Goal: Task Accomplishment & Management: Use online tool/utility

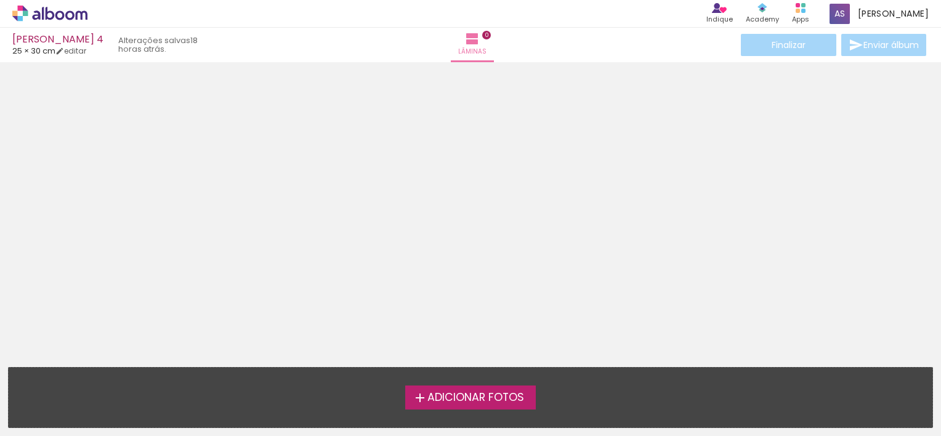
click at [468, 397] on span "Adicionar Fotos" at bounding box center [475, 397] width 97 height 11
click at [0, 0] on input "file" at bounding box center [0, 0] width 0 height 0
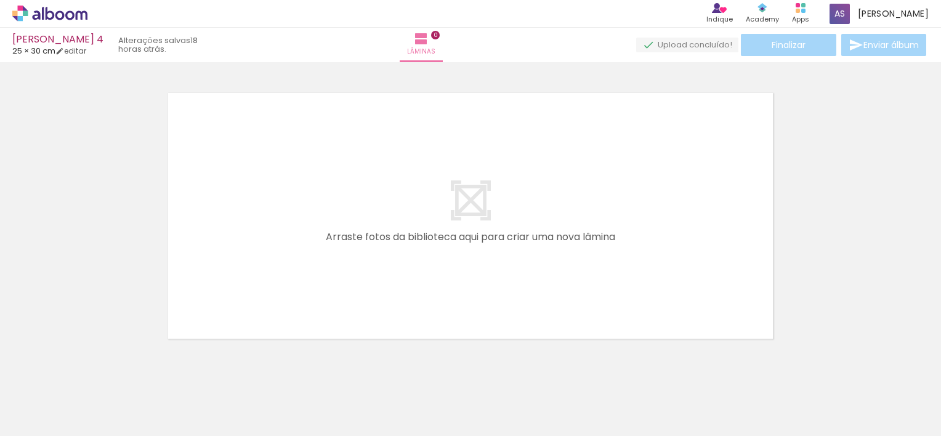
scroll to position [15, 0]
click at [552, 409] on div at bounding box center [537, 394] width 61 height 41
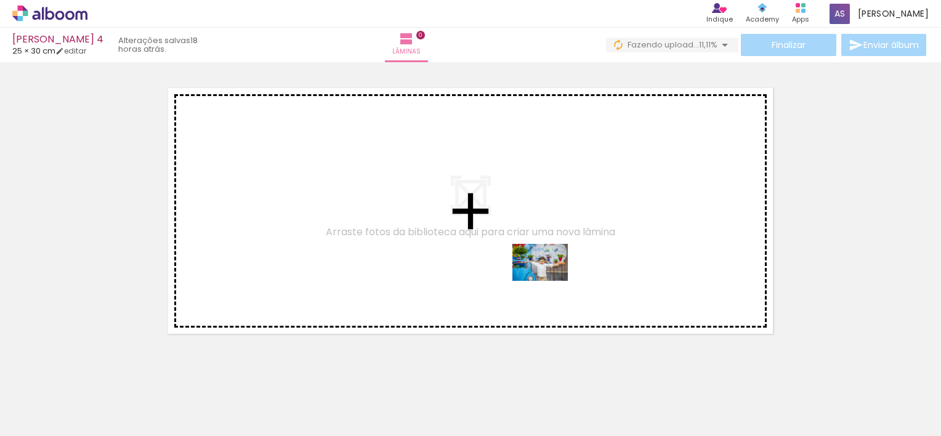
drag, startPoint x: 552, startPoint y: 409, endPoint x: 549, endPoint y: 280, distance: 128.8
click at [549, 280] on quentale-workspace at bounding box center [470, 218] width 941 height 436
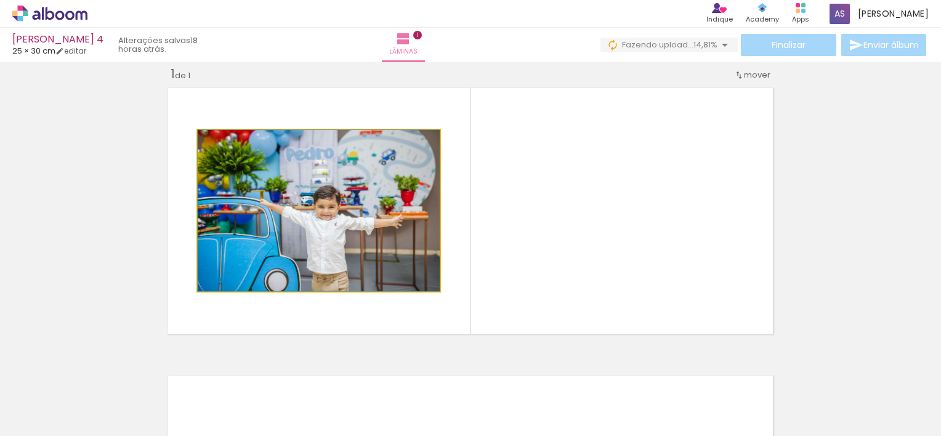
click at [370, 217] on quentale-photo at bounding box center [319, 210] width 242 height 161
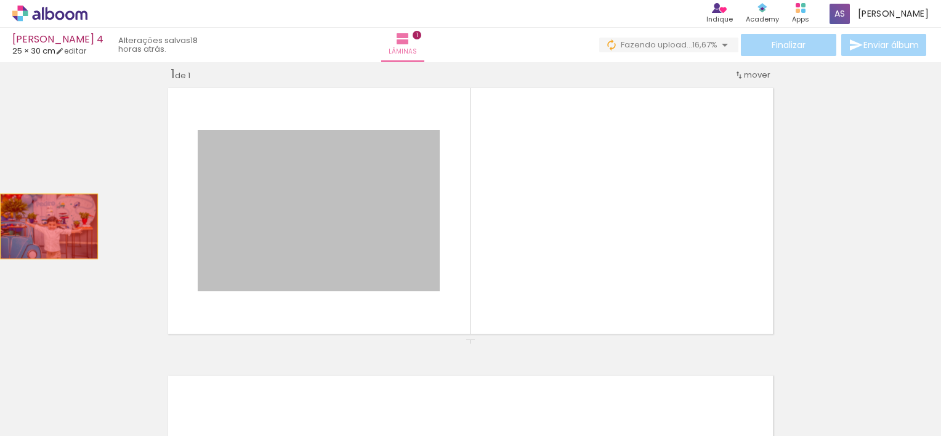
drag, startPoint x: 232, startPoint y: 226, endPoint x: 44, endPoint y: 224, distance: 187.3
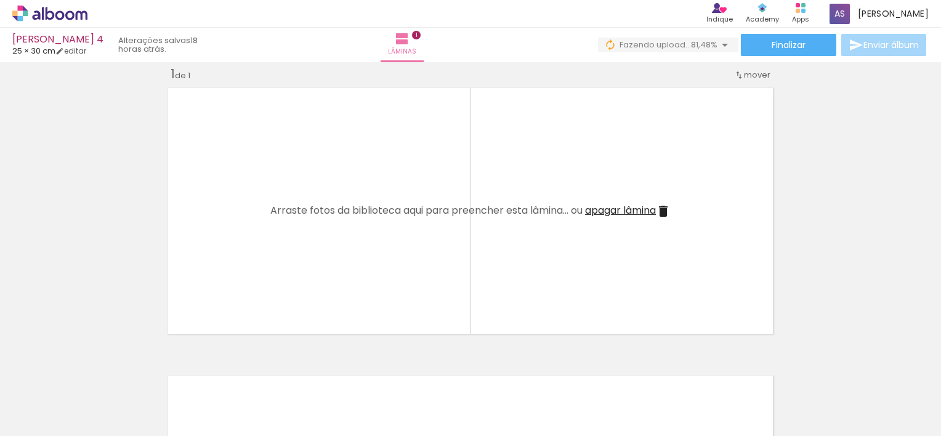
scroll to position [0, 0]
click at [333, 398] on div at bounding box center [330, 394] width 61 height 41
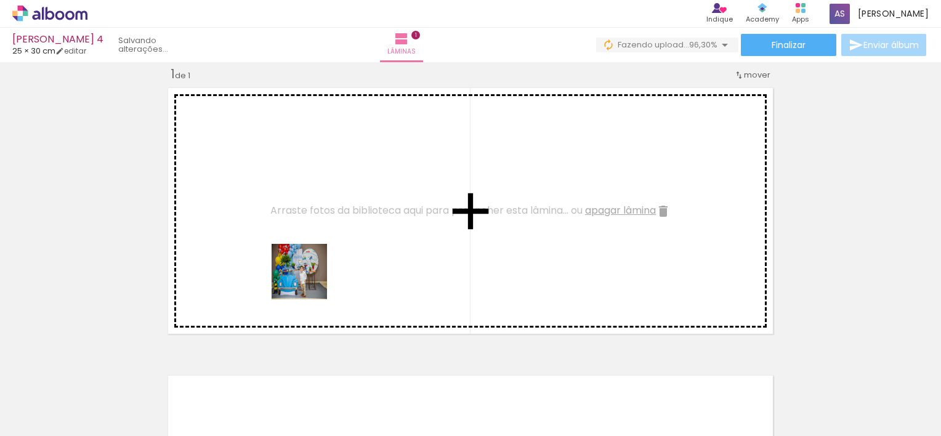
drag, startPoint x: 333, startPoint y: 398, endPoint x: 301, endPoint y: 237, distance: 164.5
click at [301, 237] on quentale-workspace at bounding box center [470, 218] width 941 height 436
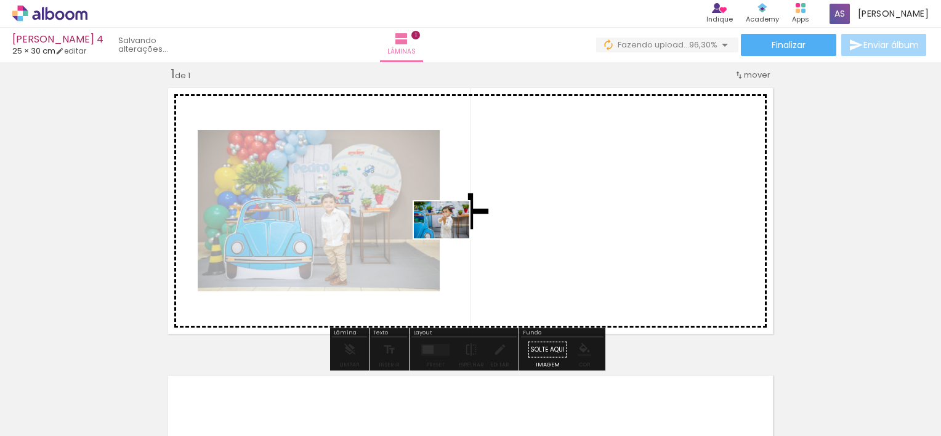
drag, startPoint x: 407, startPoint y: 410, endPoint x: 451, endPoint y: 238, distance: 177.5
click at [451, 238] on quentale-workspace at bounding box center [470, 218] width 941 height 436
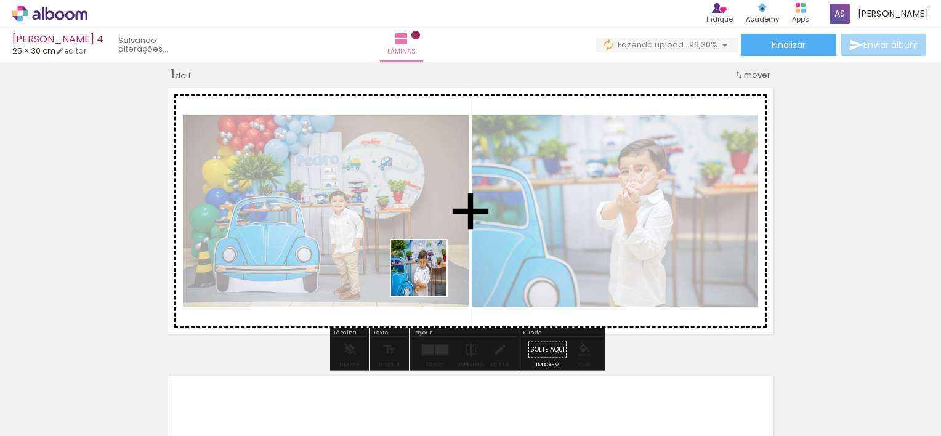
drag, startPoint x: 473, startPoint y: 402, endPoint x: 424, endPoint y: 262, distance: 147.7
click at [424, 262] on quentale-workspace at bounding box center [470, 218] width 941 height 436
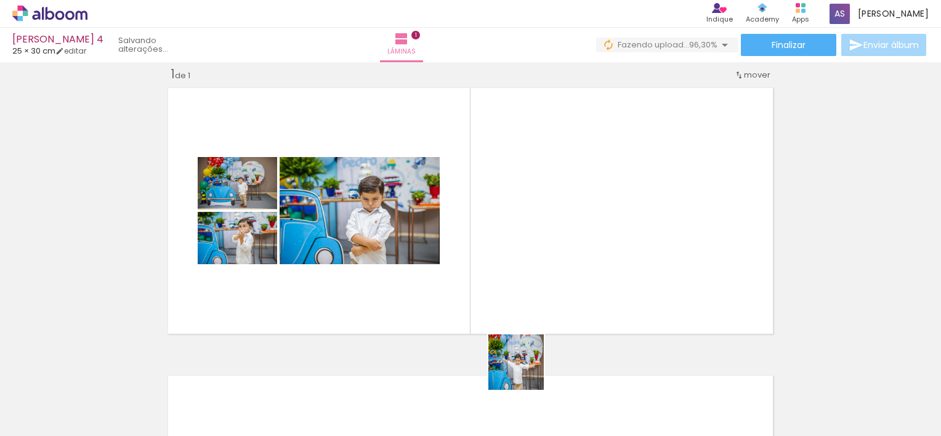
drag, startPoint x: 535, startPoint y: 405, endPoint x: 514, endPoint y: 293, distance: 113.9
click at [514, 293] on quentale-workspace at bounding box center [470, 218] width 941 height 436
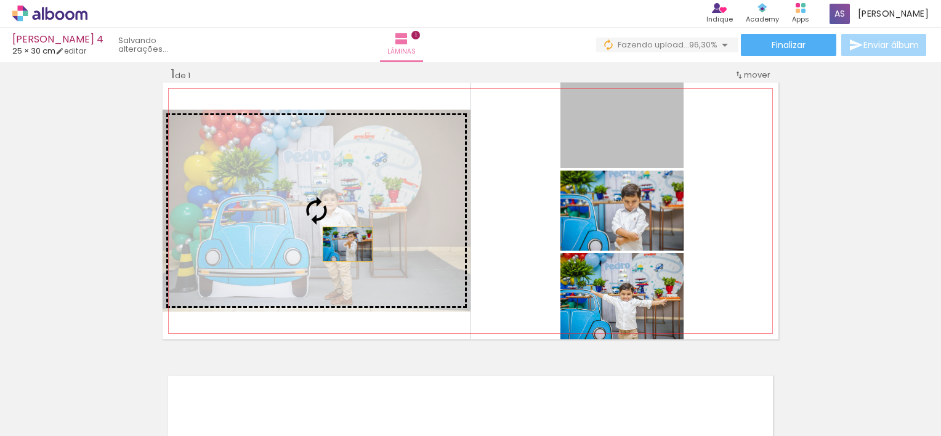
drag, startPoint x: 598, startPoint y: 145, endPoint x: 330, endPoint y: 241, distance: 285.2
click at [0, 0] on slot at bounding box center [0, 0] width 0 height 0
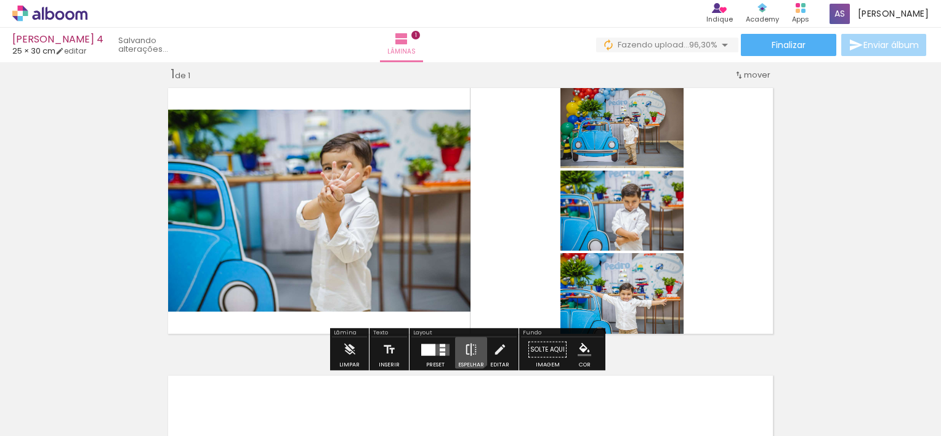
click at [466, 347] on iron-icon at bounding box center [471, 350] width 14 height 25
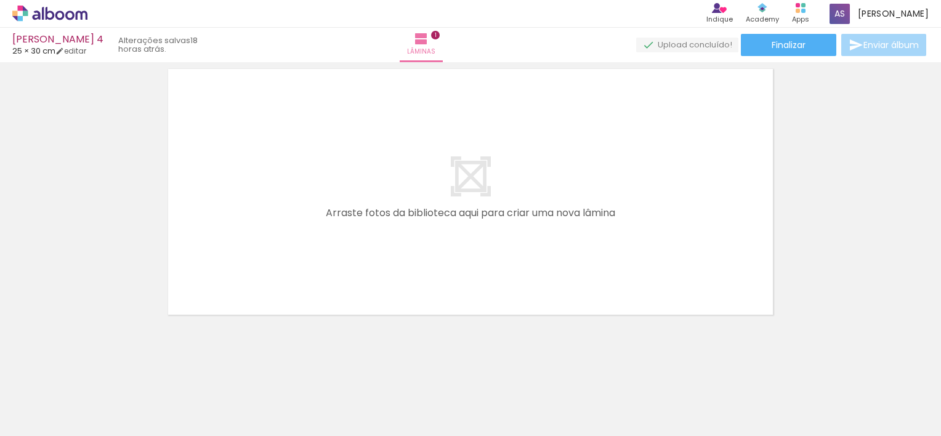
scroll to position [326, 0]
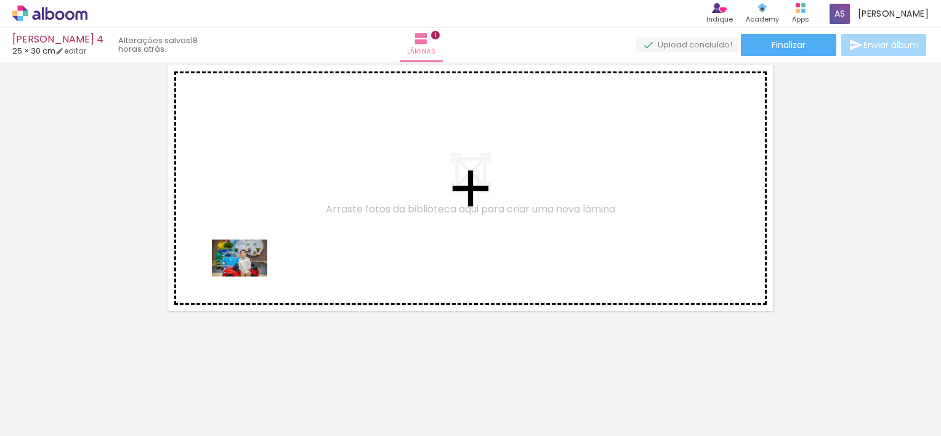
drag, startPoint x: 268, startPoint y: 401, endPoint x: 248, endPoint y: 276, distance: 126.7
click at [248, 276] on quentale-workspace at bounding box center [470, 218] width 941 height 436
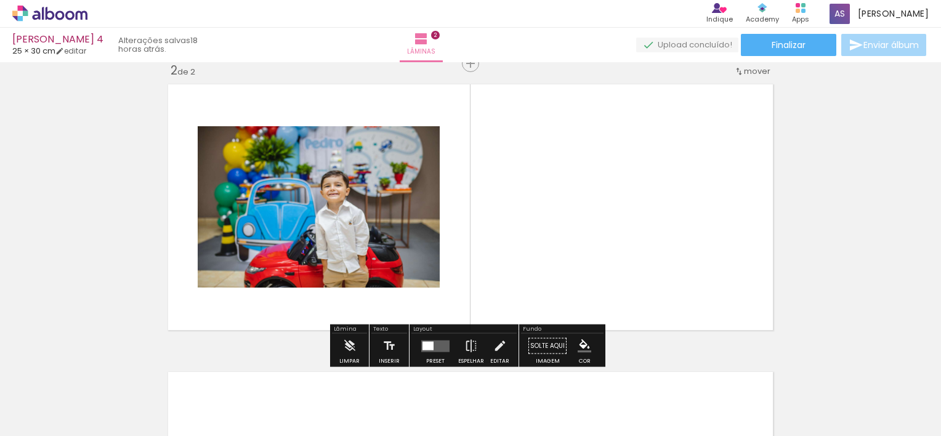
scroll to position [303, 0]
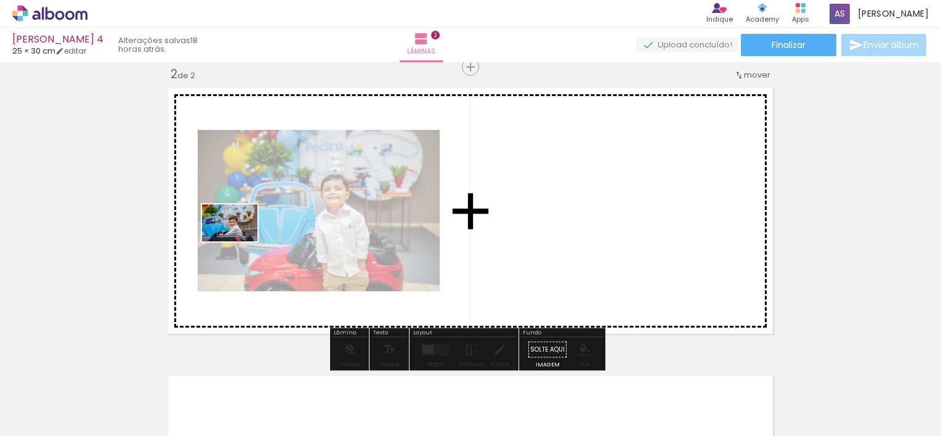
drag, startPoint x: 203, startPoint y: 397, endPoint x: 239, endPoint y: 241, distance: 160.0
click at [239, 241] on quentale-workspace at bounding box center [470, 218] width 941 height 436
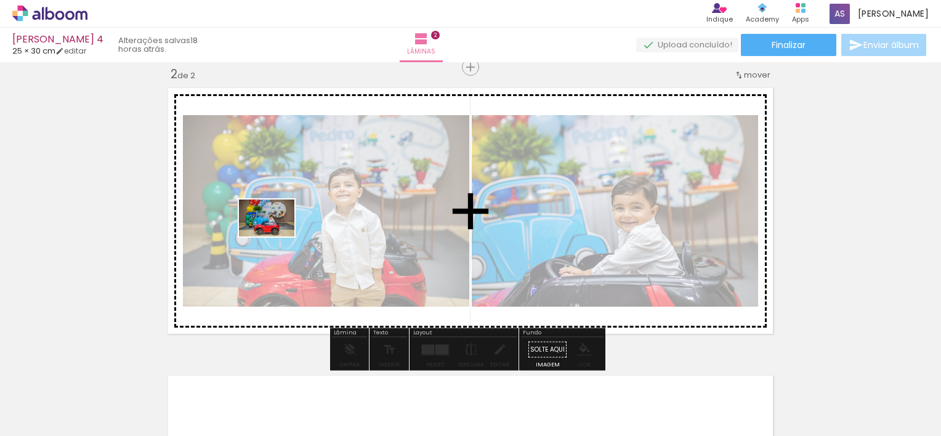
drag, startPoint x: 140, startPoint y: 392, endPoint x: 281, endPoint y: 227, distance: 216.7
click at [281, 227] on quentale-workspace at bounding box center [470, 218] width 941 height 436
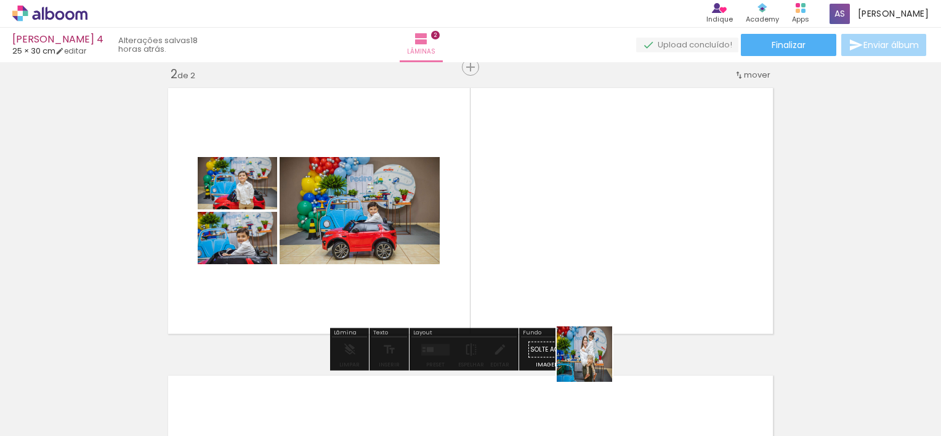
drag, startPoint x: 608, startPoint y: 399, endPoint x: 586, endPoint y: 245, distance: 155.5
click at [577, 237] on quentale-workspace at bounding box center [470, 218] width 941 height 436
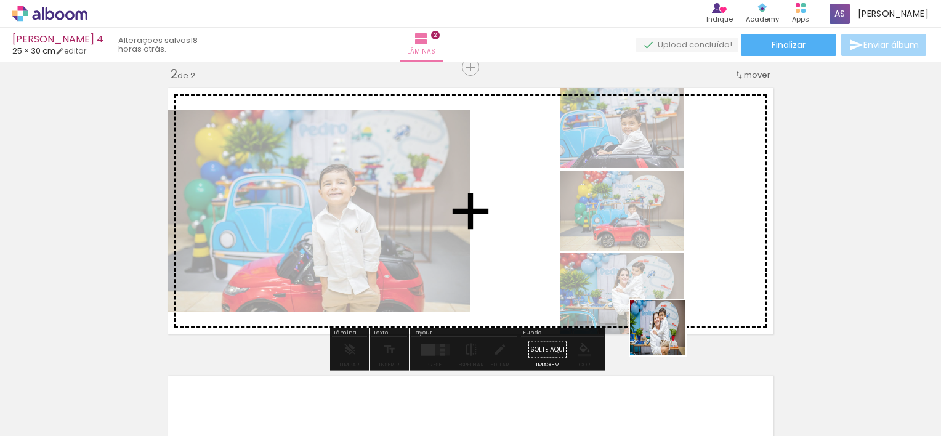
drag, startPoint x: 675, startPoint y: 386, endPoint x: 670, endPoint y: 249, distance: 136.9
click at [670, 249] on quentale-workspace at bounding box center [470, 218] width 941 height 436
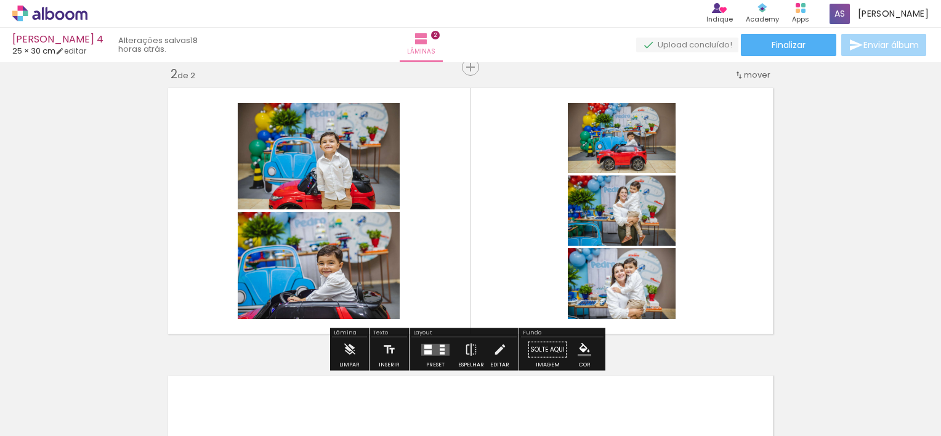
click at [440, 349] on div at bounding box center [442, 349] width 5 height 2
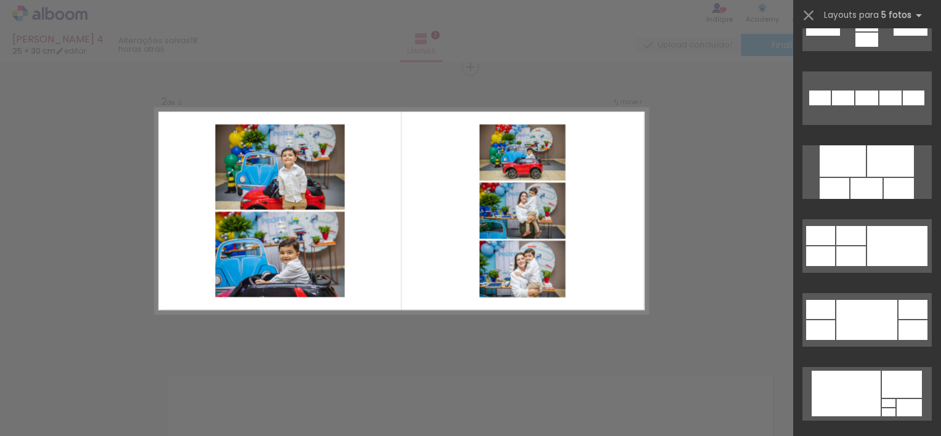
scroll to position [656, 0]
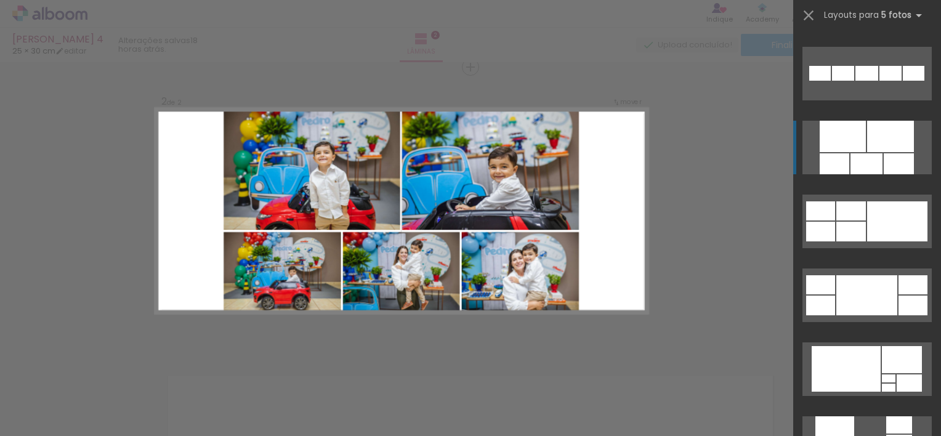
click at [886, 128] on div at bounding box center [890, 136] width 47 height 31
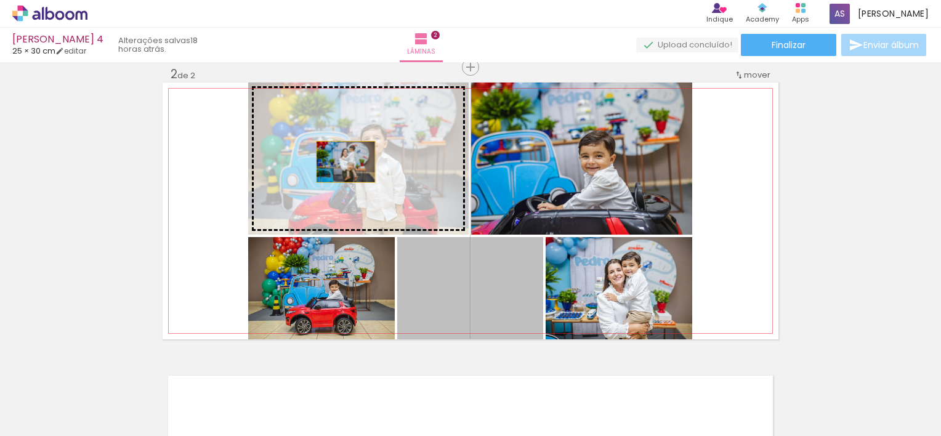
drag, startPoint x: 490, startPoint y: 283, endPoint x: 340, endPoint y: 161, distance: 193.2
click at [0, 0] on slot at bounding box center [0, 0] width 0 height 0
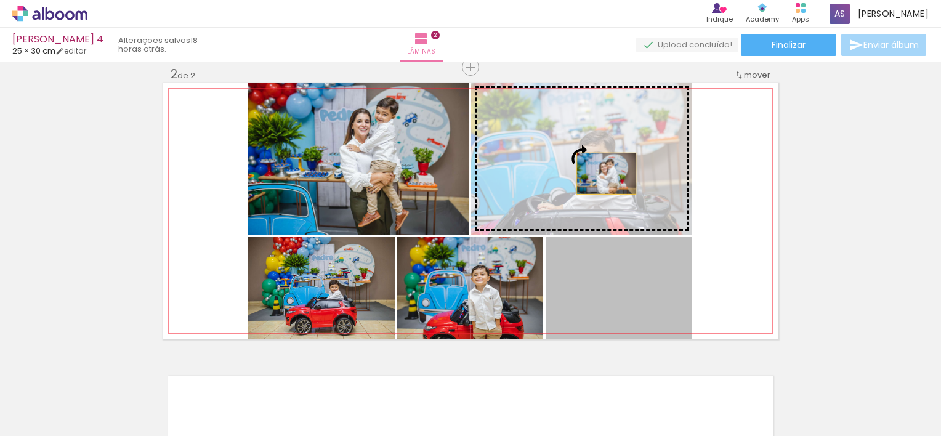
drag, startPoint x: 621, startPoint y: 278, endPoint x: 601, endPoint y: 173, distance: 106.6
click at [0, 0] on slot at bounding box center [0, 0] width 0 height 0
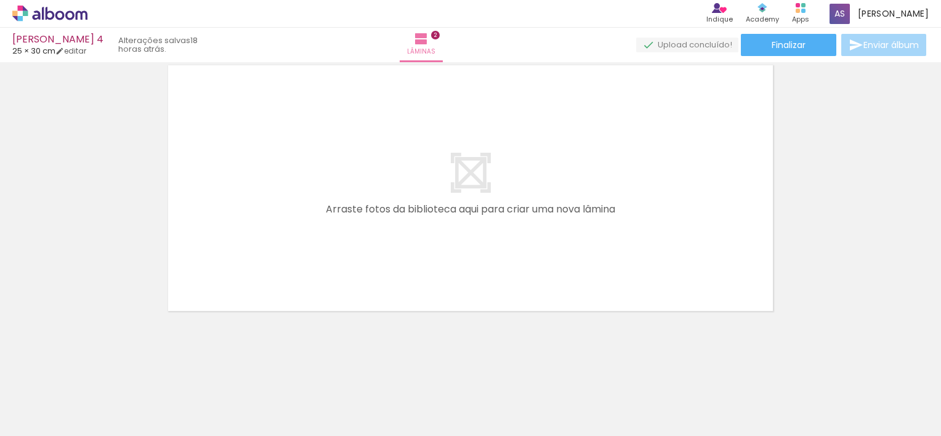
scroll to position [613, 0]
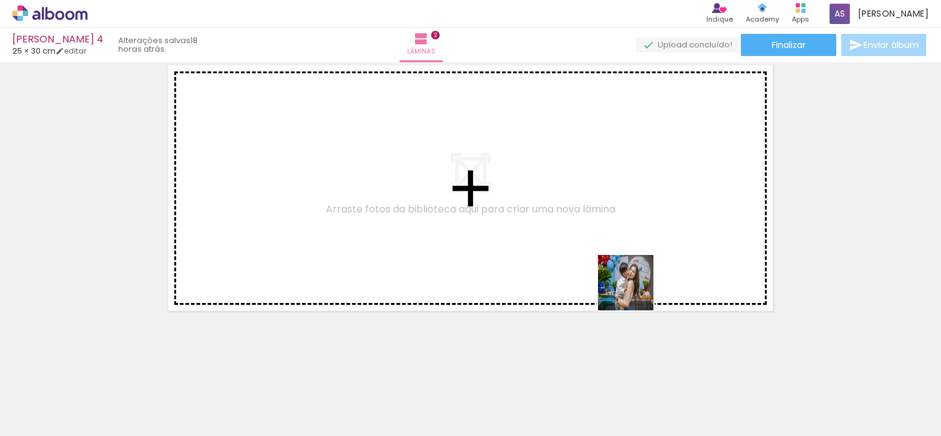
drag, startPoint x: 749, startPoint y: 403, endPoint x: 628, endPoint y: 286, distance: 168.6
click at [628, 286] on quentale-workspace at bounding box center [470, 218] width 941 height 436
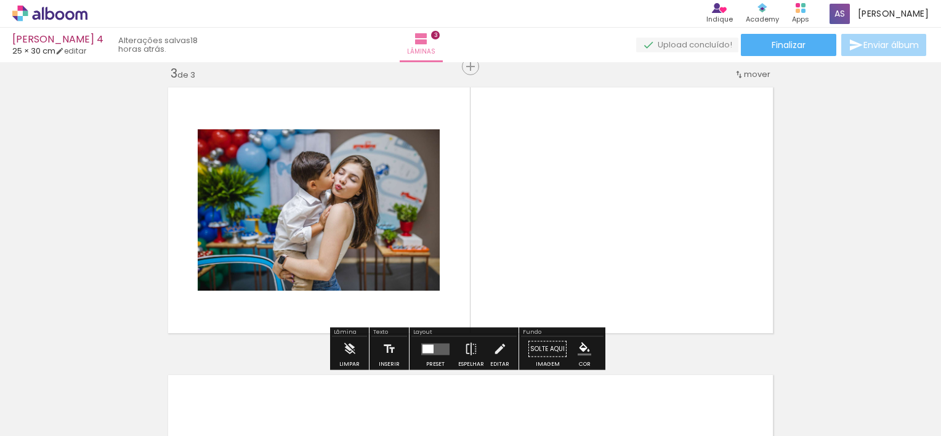
scroll to position [591, 0]
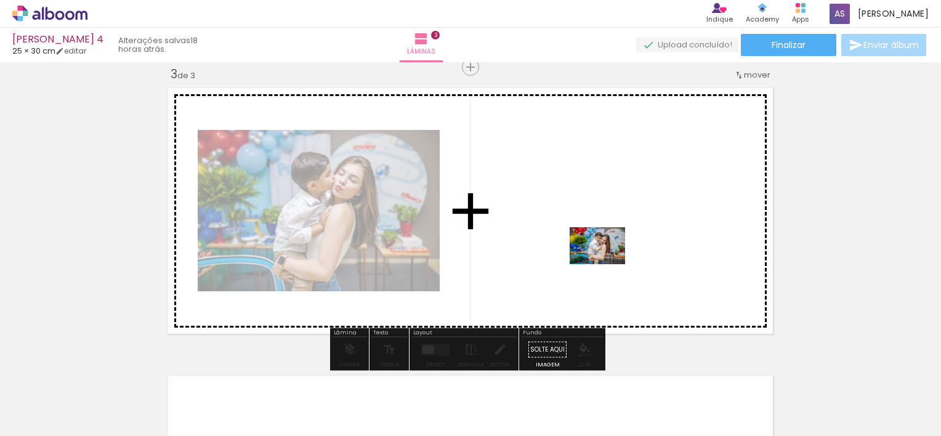
drag, startPoint x: 808, startPoint y: 400, endPoint x: 606, endPoint y: 264, distance: 243.6
click at [606, 264] on quentale-workspace at bounding box center [470, 218] width 941 height 436
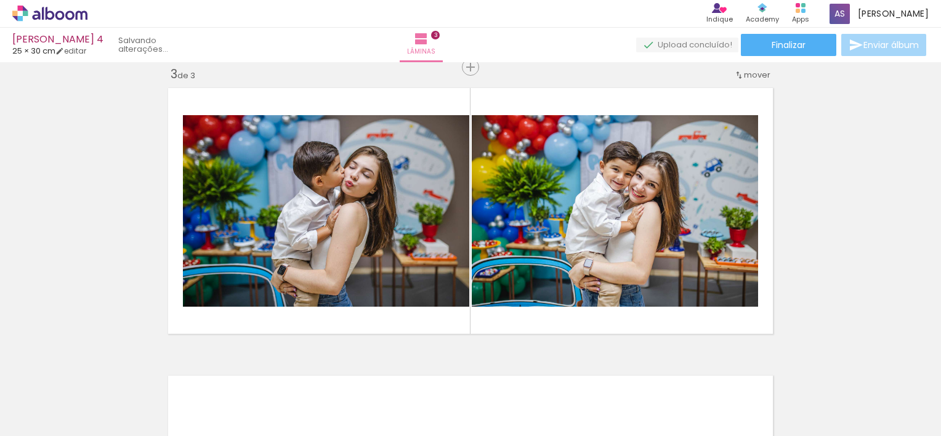
scroll to position [0, 591]
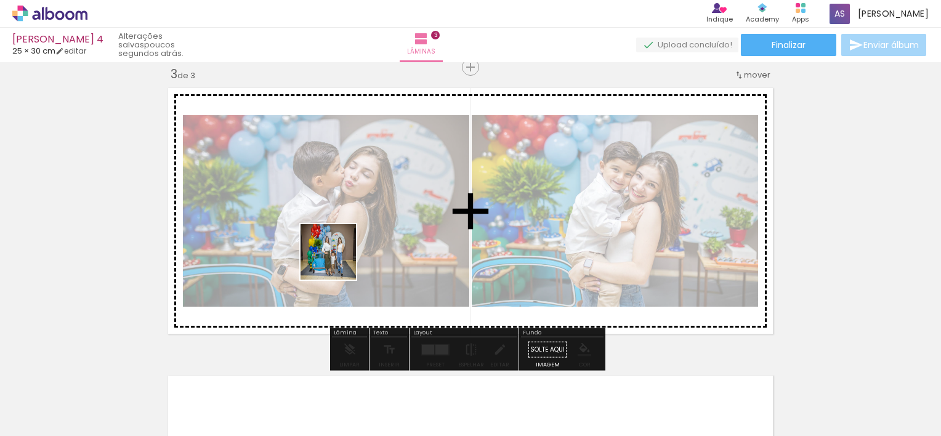
drag, startPoint x: 370, startPoint y: 402, endPoint x: 338, endPoint y: 261, distance: 144.6
click at [338, 261] on quentale-workspace at bounding box center [470, 218] width 941 height 436
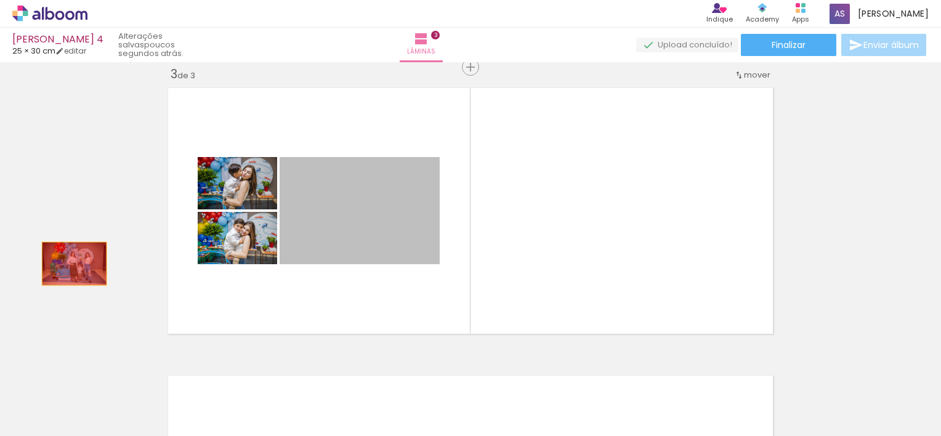
drag, startPoint x: 402, startPoint y: 204, endPoint x: 70, endPoint y: 264, distance: 337.8
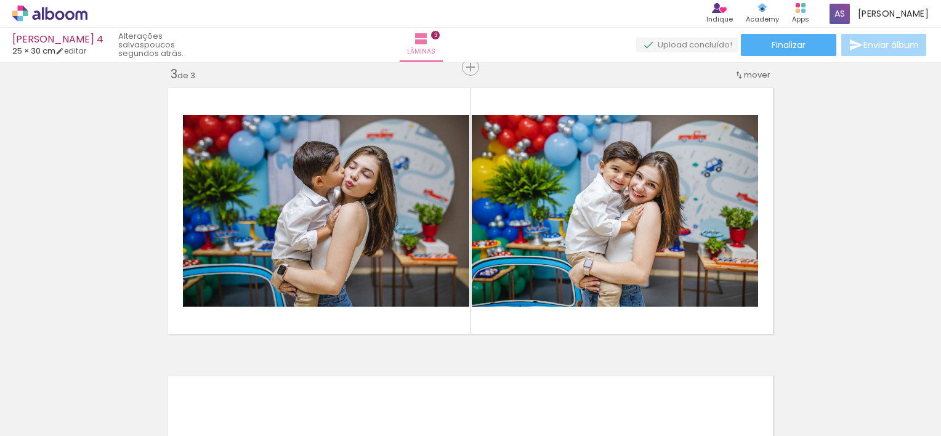
scroll to position [0, 1010]
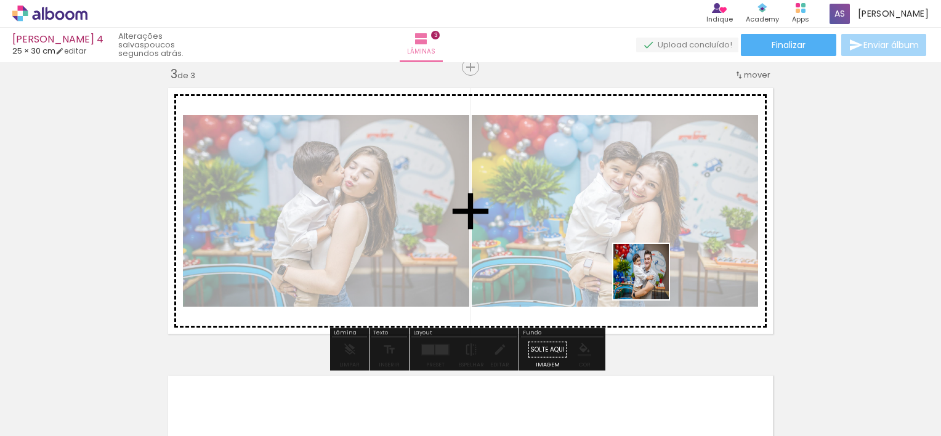
drag, startPoint x: 706, startPoint y: 396, endPoint x: 633, endPoint y: 258, distance: 156.2
click at [633, 258] on quentale-workspace at bounding box center [470, 218] width 941 height 436
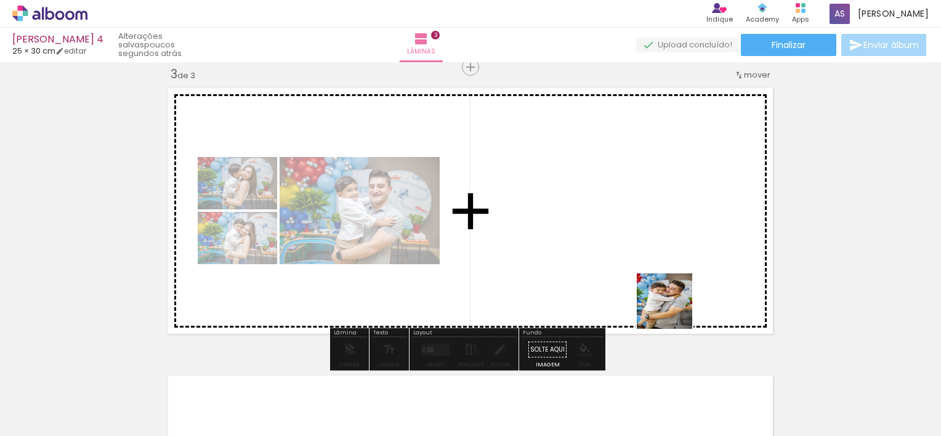
drag, startPoint x: 764, startPoint y: 397, endPoint x: 638, endPoint y: 267, distance: 181.2
click at [638, 267] on quentale-workspace at bounding box center [470, 218] width 941 height 436
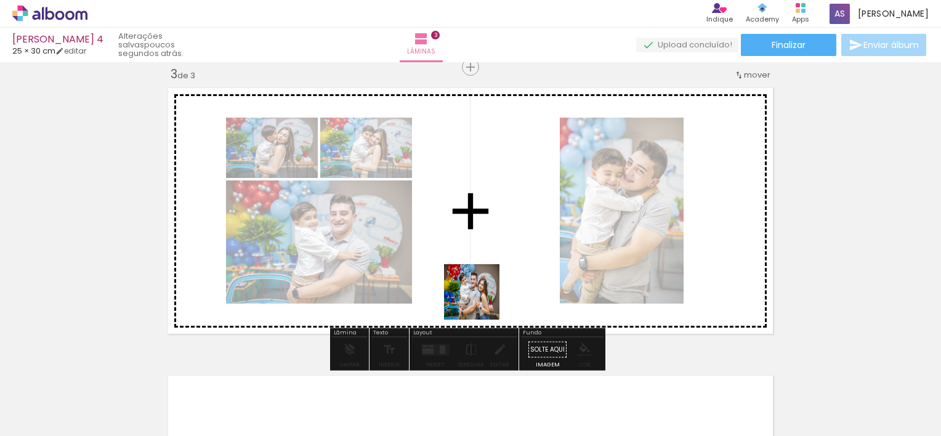
drag, startPoint x: 503, startPoint y: 407, endPoint x: 479, endPoint y: 273, distance: 135.2
click at [479, 273] on quentale-workspace at bounding box center [470, 218] width 941 height 436
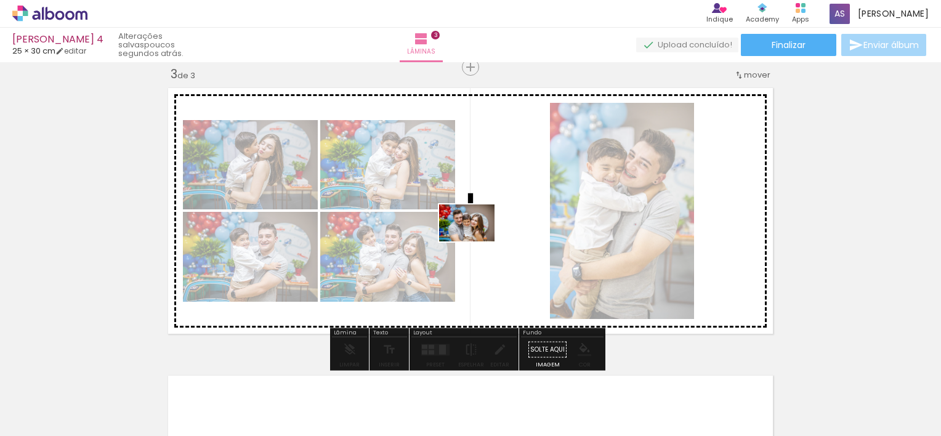
drag, startPoint x: 568, startPoint y: 396, endPoint x: 476, endPoint y: 241, distance: 179.8
click at [476, 241] on quentale-workspace at bounding box center [470, 218] width 941 height 436
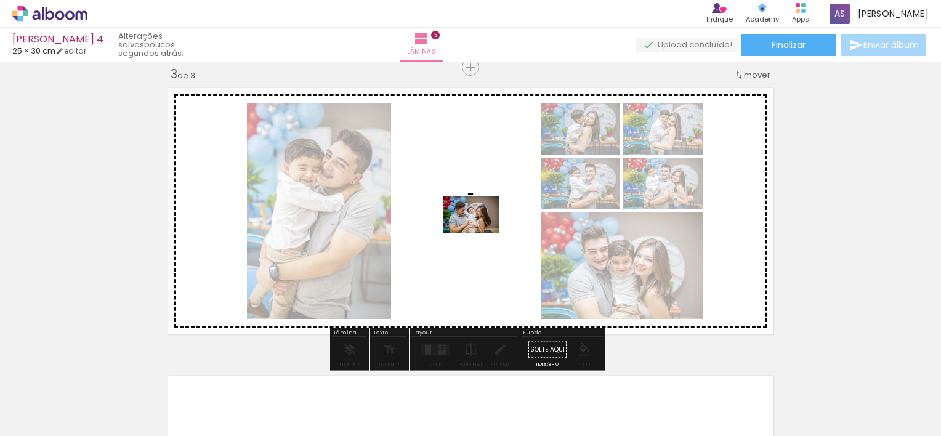
drag, startPoint x: 636, startPoint y: 397, endPoint x: 480, endPoint y: 233, distance: 225.2
click at [480, 233] on quentale-workspace at bounding box center [470, 218] width 941 height 436
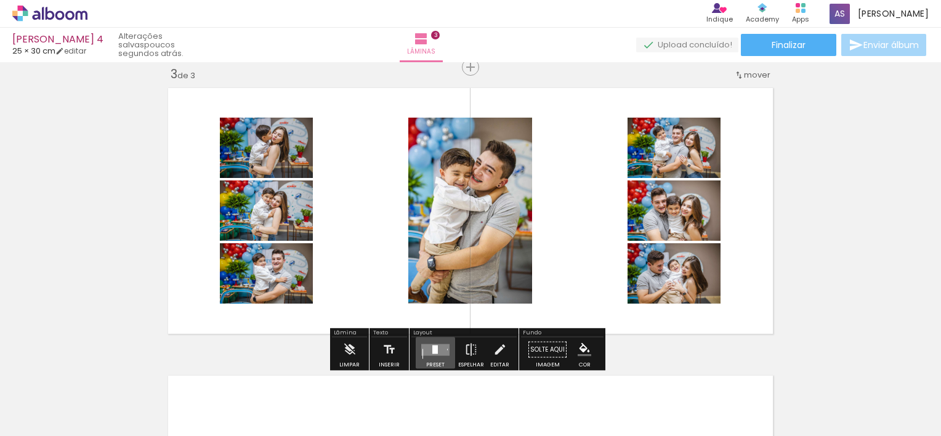
click at [432, 350] on div at bounding box center [435, 349] width 6 height 9
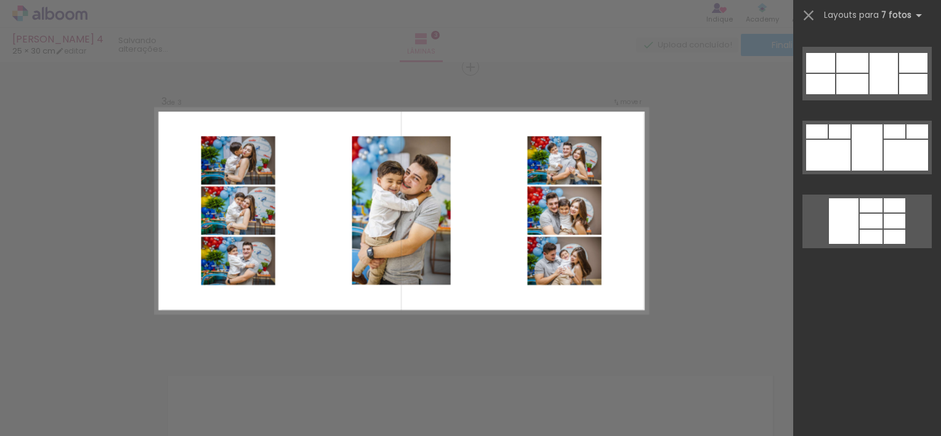
scroll to position [0, 0]
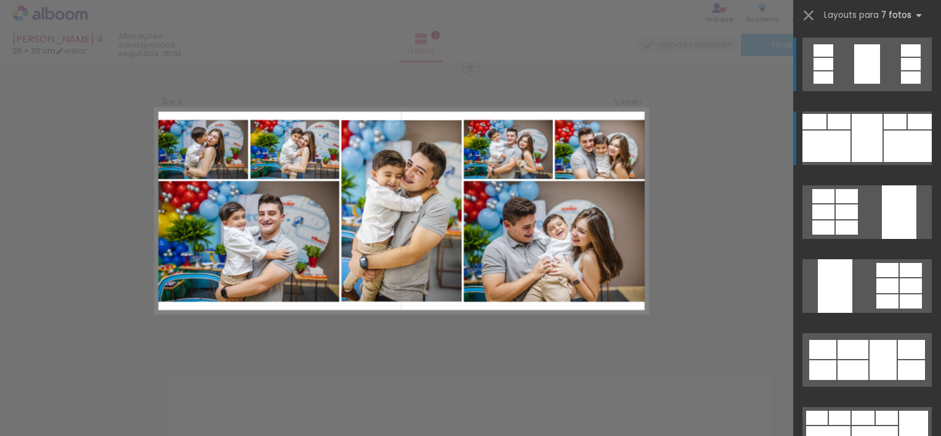
click at [885, 117] on div at bounding box center [895, 121] width 23 height 15
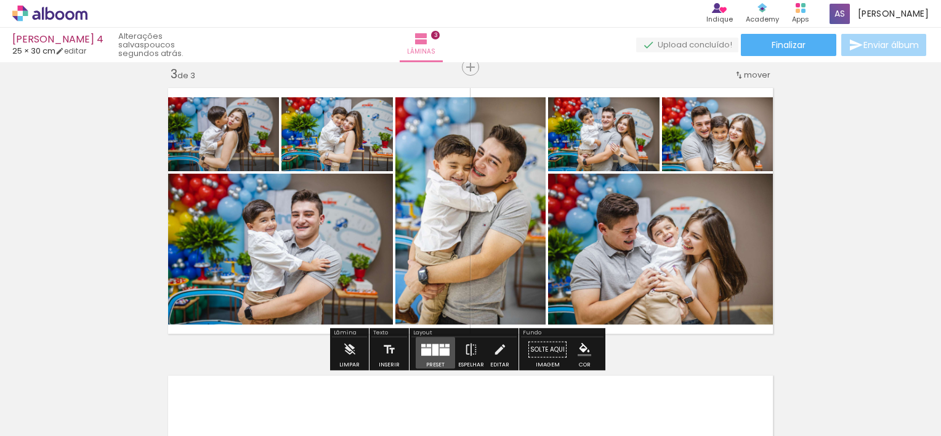
click at [436, 347] on quentale-layouter at bounding box center [435, 350] width 28 height 12
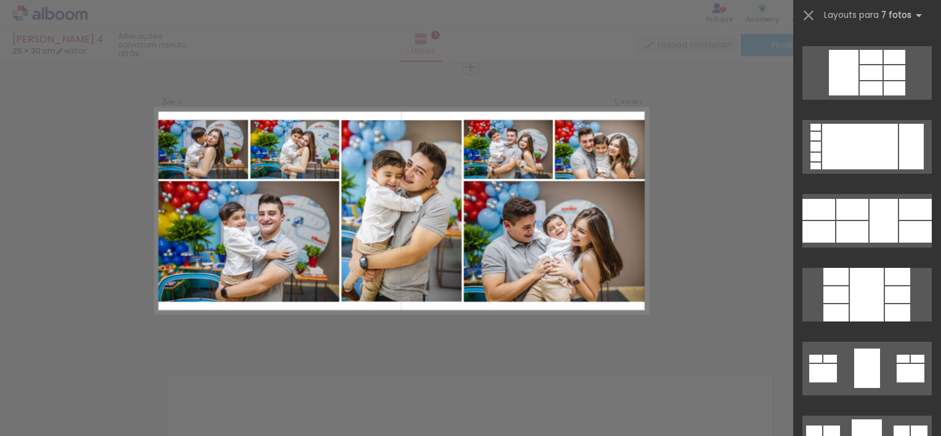
scroll to position [829, 0]
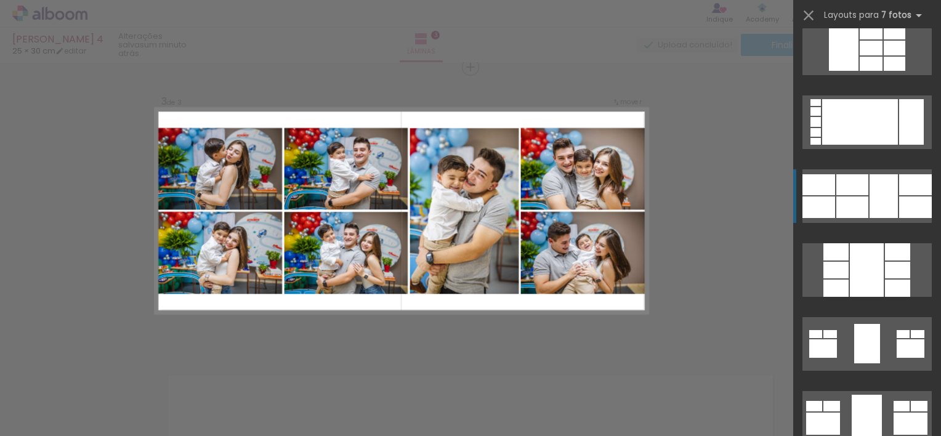
click at [889, 187] on div at bounding box center [884, 196] width 28 height 44
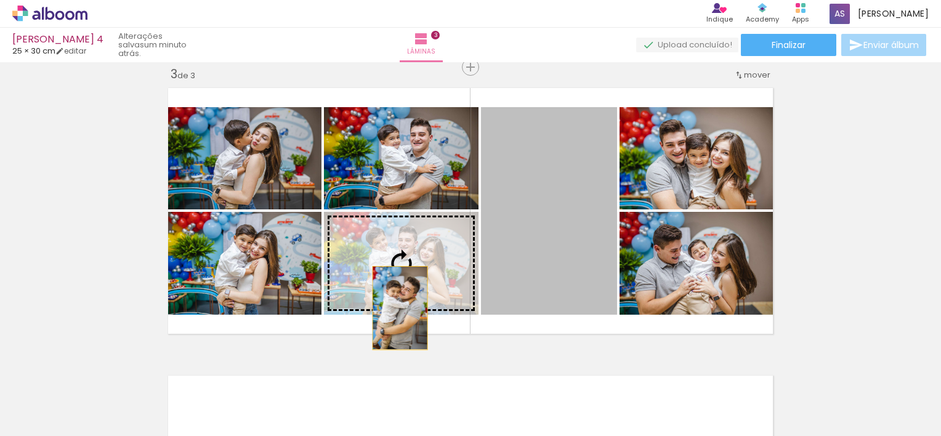
drag, startPoint x: 553, startPoint y: 195, endPoint x: 395, endPoint y: 306, distance: 191.9
click at [0, 0] on slot at bounding box center [0, 0] width 0 height 0
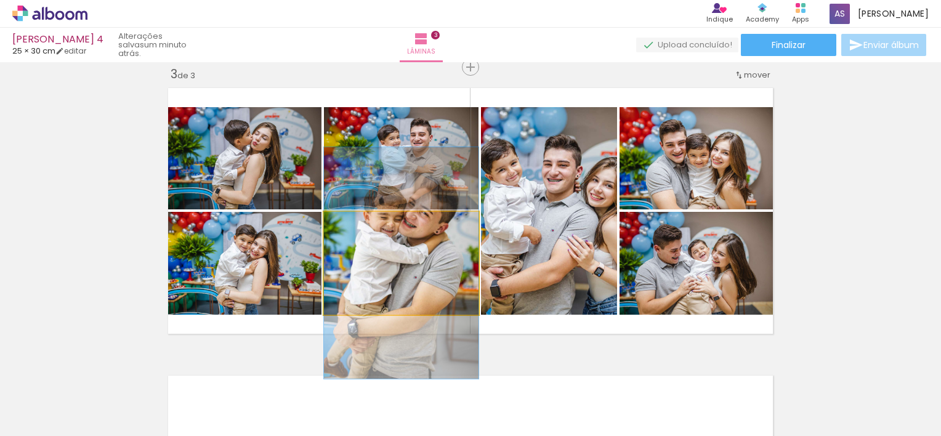
click at [419, 276] on quentale-photo at bounding box center [401, 263] width 155 height 103
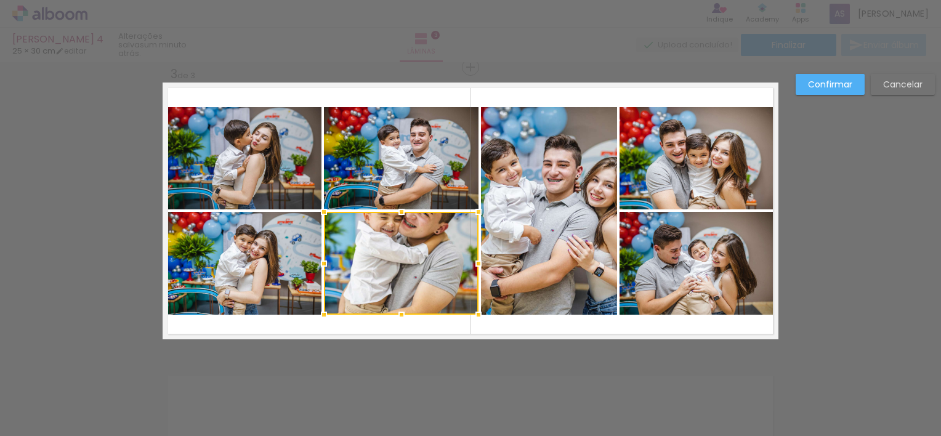
click at [419, 276] on div at bounding box center [401, 263] width 155 height 103
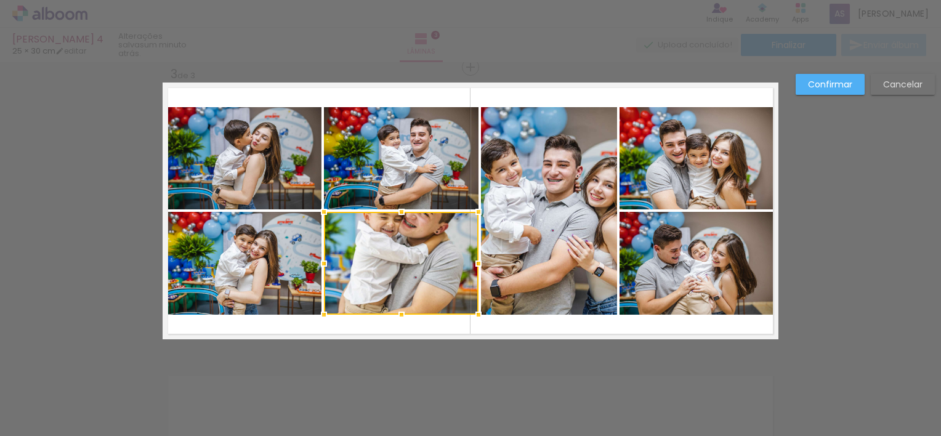
click at [419, 276] on div at bounding box center [401, 263] width 155 height 103
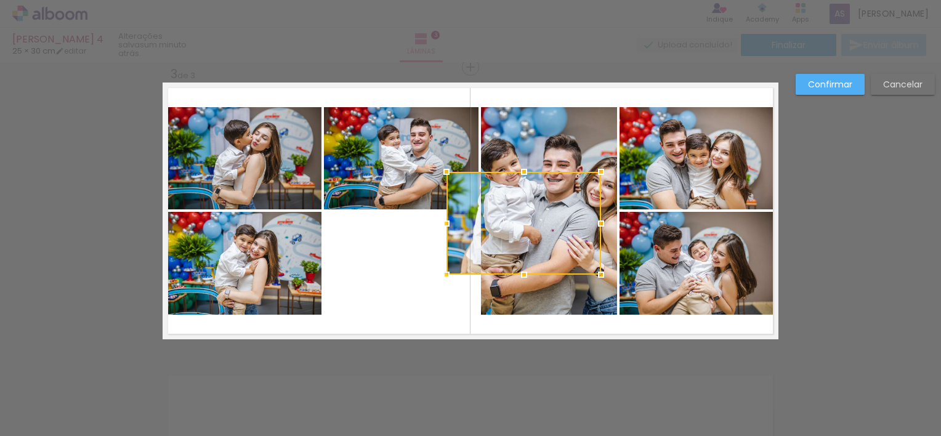
drag, startPoint x: 419, startPoint y: 276, endPoint x: 541, endPoint y: 237, distance: 128.8
click at [541, 237] on div at bounding box center [524, 223] width 155 height 103
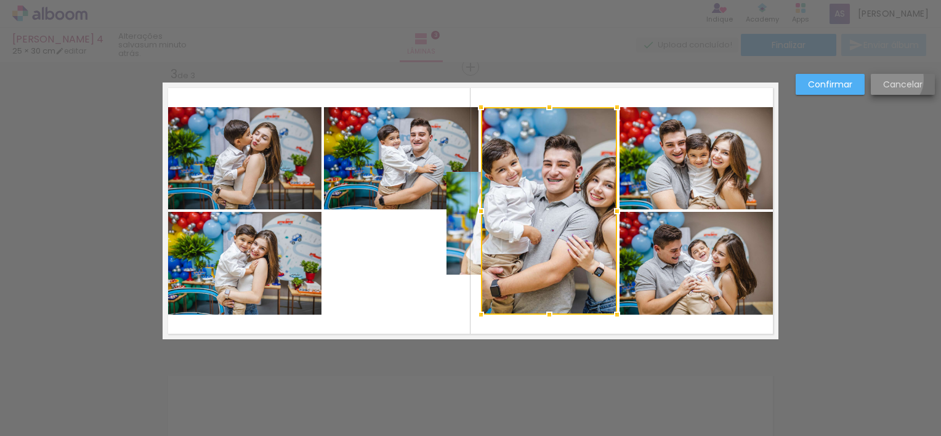
click at [0, 0] on slot "Cancelar" at bounding box center [0, 0] width 0 height 0
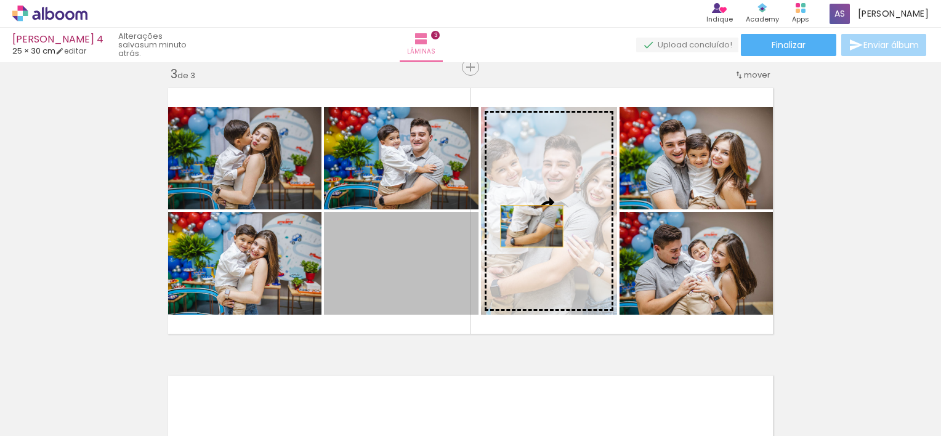
drag, startPoint x: 421, startPoint y: 265, endPoint x: 544, endPoint y: 225, distance: 129.5
click at [0, 0] on slot at bounding box center [0, 0] width 0 height 0
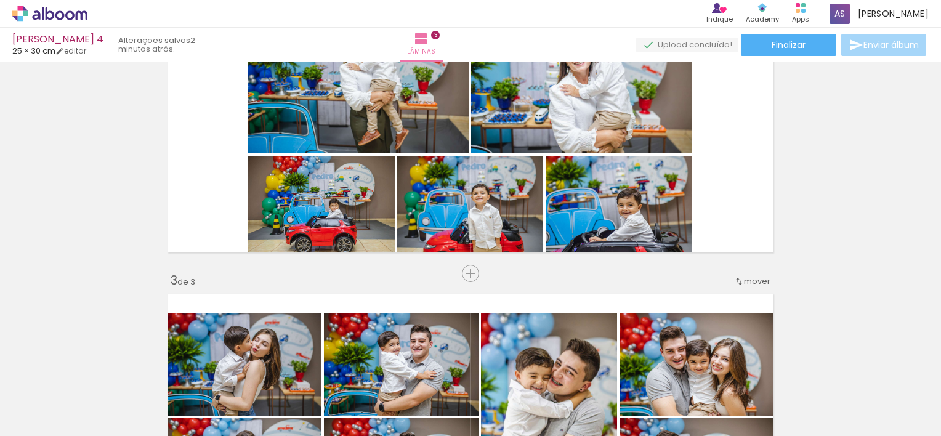
scroll to position [383, 0]
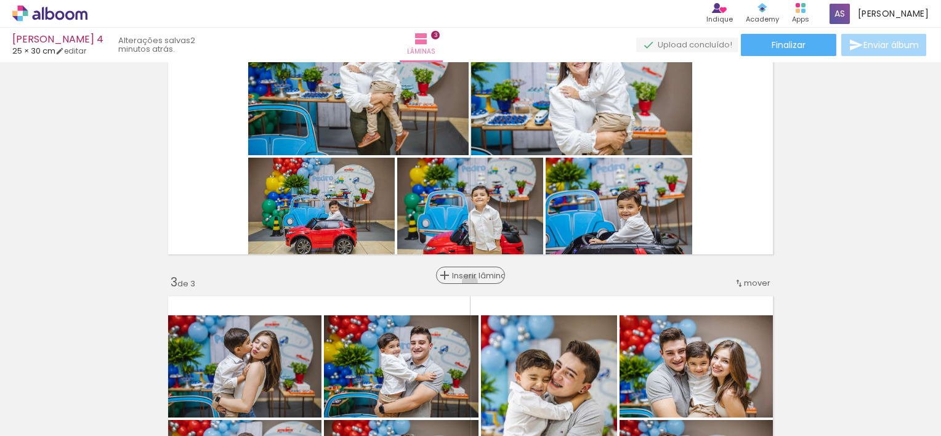
click at [465, 281] on div "Inserir lâmina" at bounding box center [470, 275] width 67 height 15
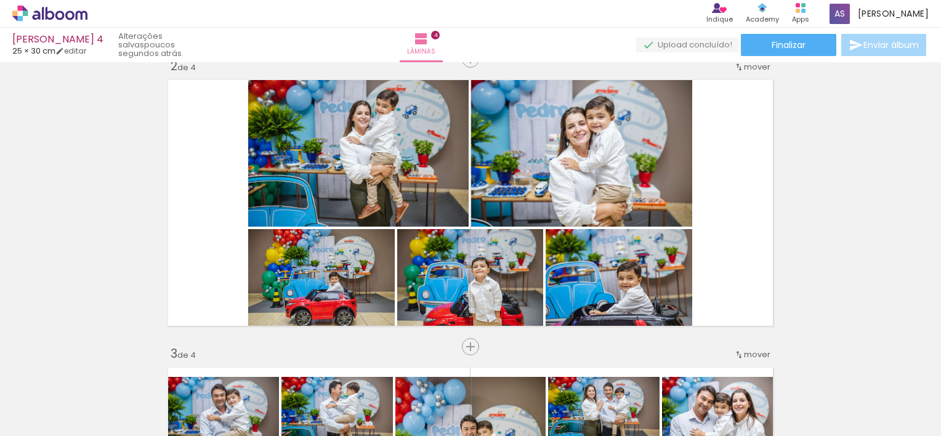
scroll to position [0, 1956]
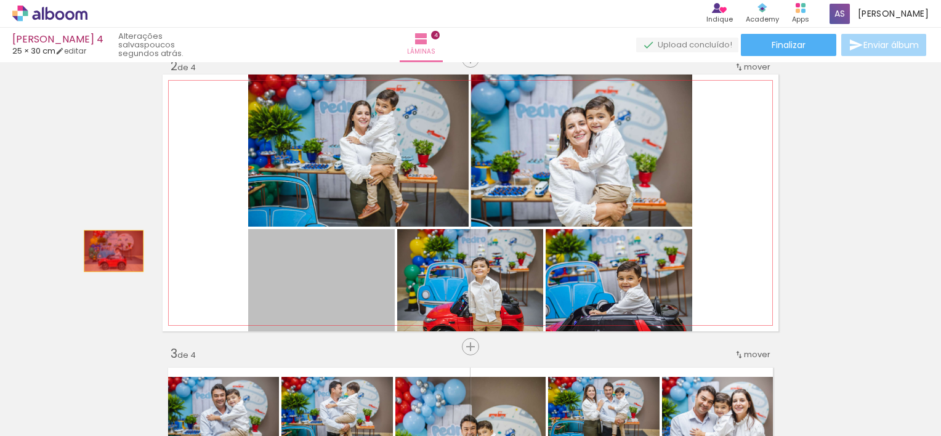
drag, startPoint x: 359, startPoint y: 288, endPoint x: 85, endPoint y: 246, distance: 277.3
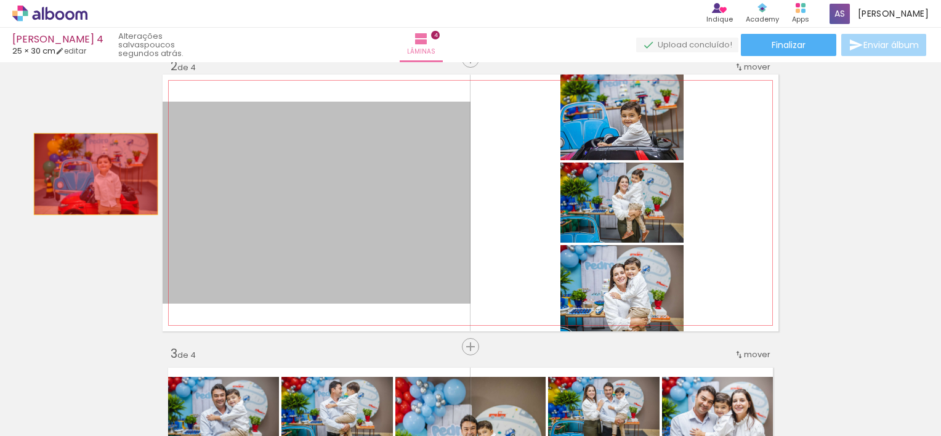
drag, startPoint x: 286, startPoint y: 179, endPoint x: 89, endPoint y: 174, distance: 197.2
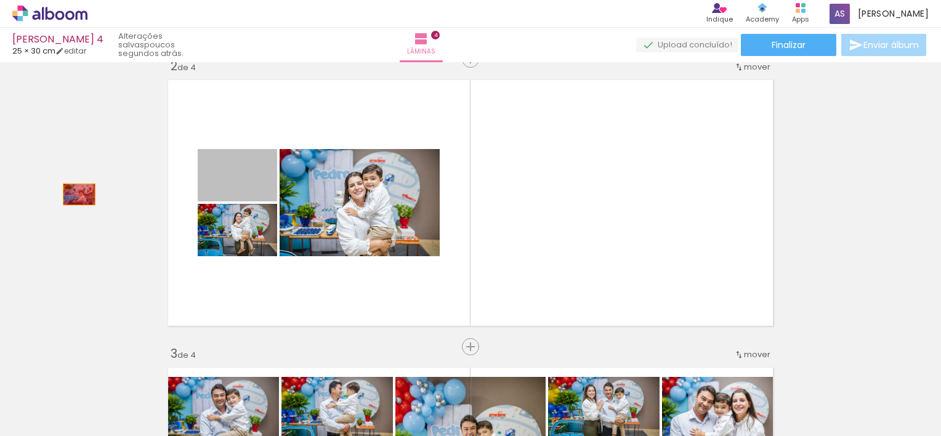
drag, startPoint x: 261, startPoint y: 193, endPoint x: 69, endPoint y: 194, distance: 192.2
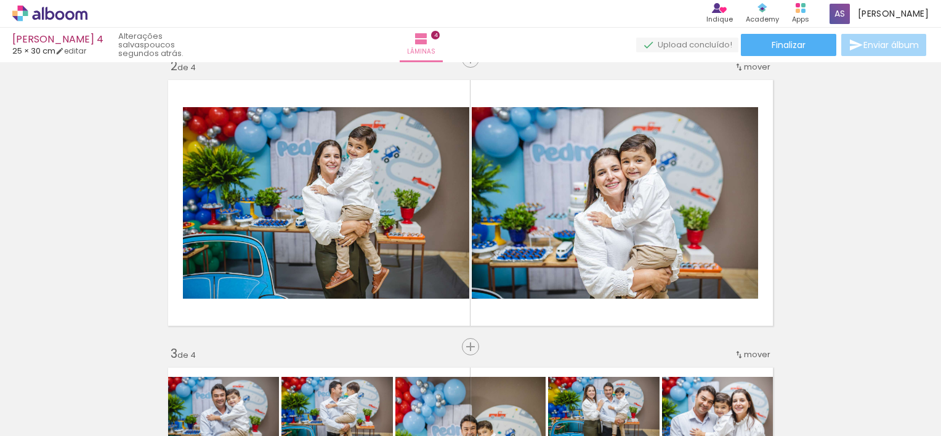
scroll to position [0, 1351]
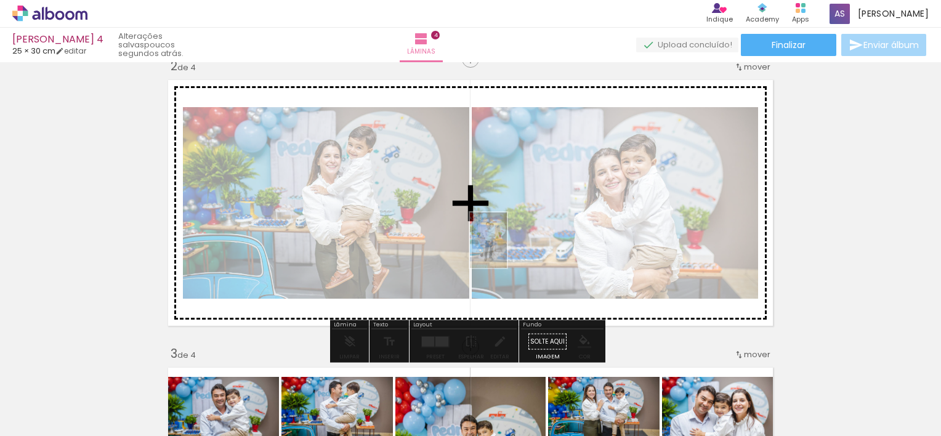
drag, startPoint x: 577, startPoint y: 405, endPoint x: 502, endPoint y: 246, distance: 175.5
click at [502, 246] on quentale-workspace at bounding box center [470, 218] width 941 height 436
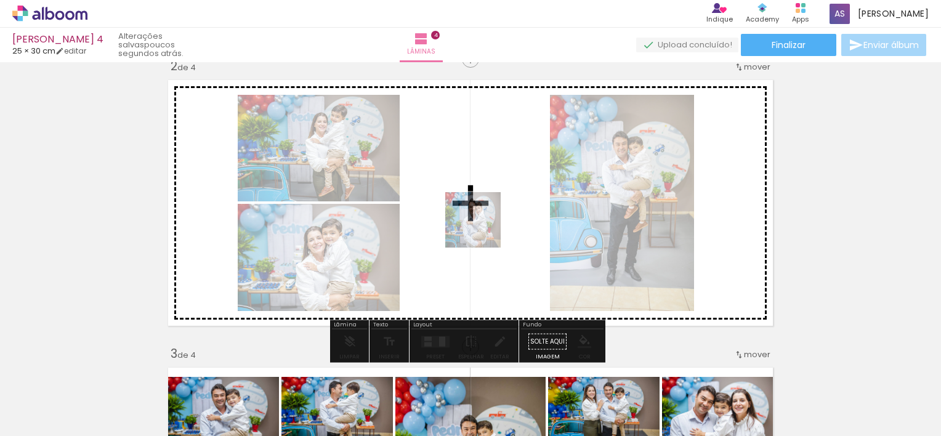
drag, startPoint x: 512, startPoint y: 391, endPoint x: 476, endPoint y: 216, distance: 178.7
click at [476, 216] on quentale-workspace at bounding box center [470, 218] width 941 height 436
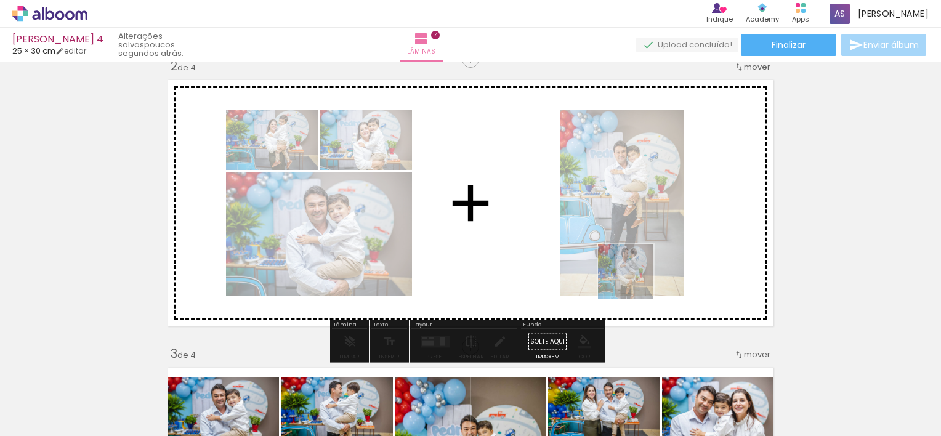
drag, startPoint x: 650, startPoint y: 398, endPoint x: 622, endPoint y: 245, distance: 155.4
click at [622, 245] on quentale-workspace at bounding box center [470, 218] width 941 height 436
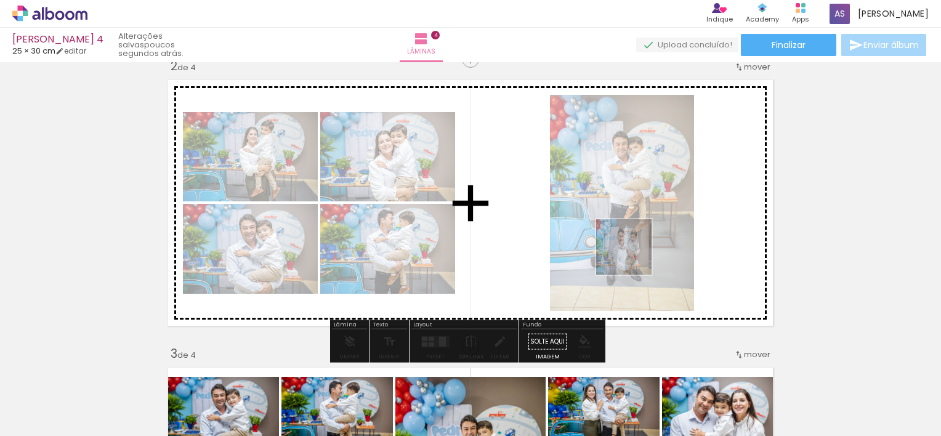
drag, startPoint x: 709, startPoint y: 399, endPoint x: 613, endPoint y: 229, distance: 195.0
click at [613, 229] on quentale-workspace at bounding box center [470, 218] width 941 height 436
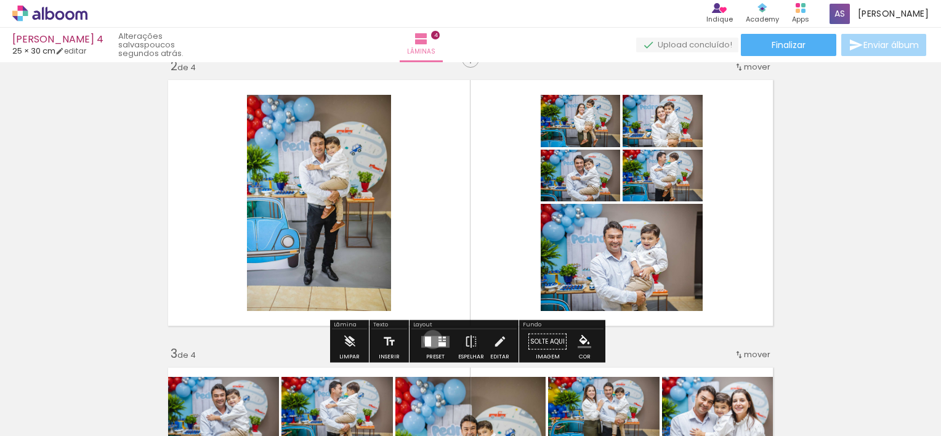
click at [430, 339] on quentale-layouter at bounding box center [435, 342] width 28 height 12
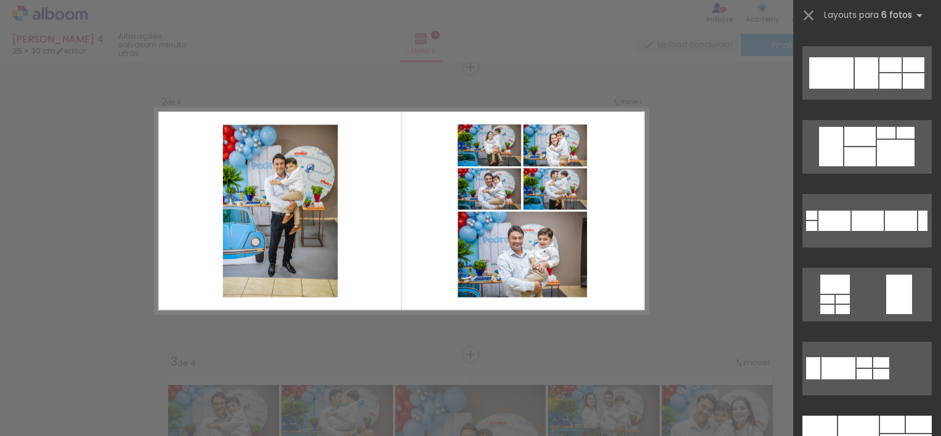
scroll to position [484, 0]
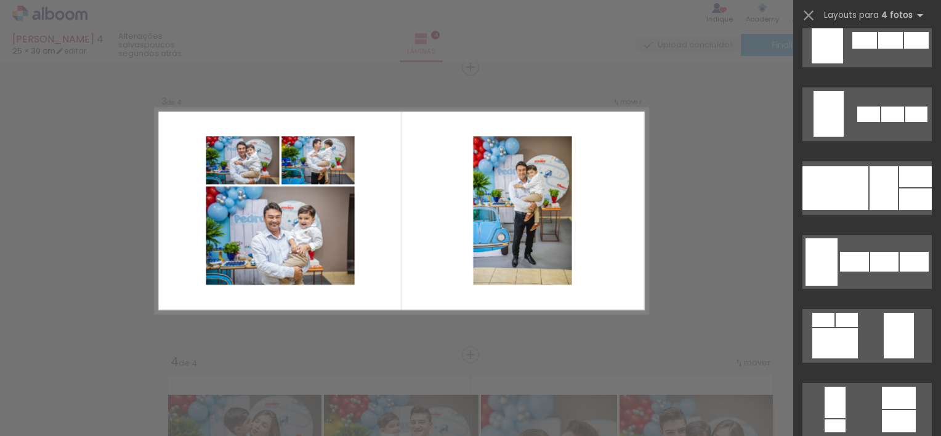
scroll to position [927, 0]
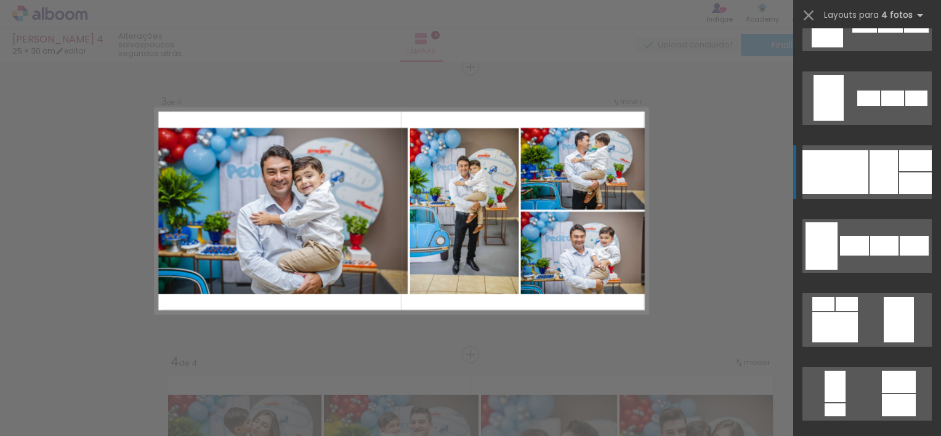
click at [855, 162] on div at bounding box center [836, 172] width 66 height 44
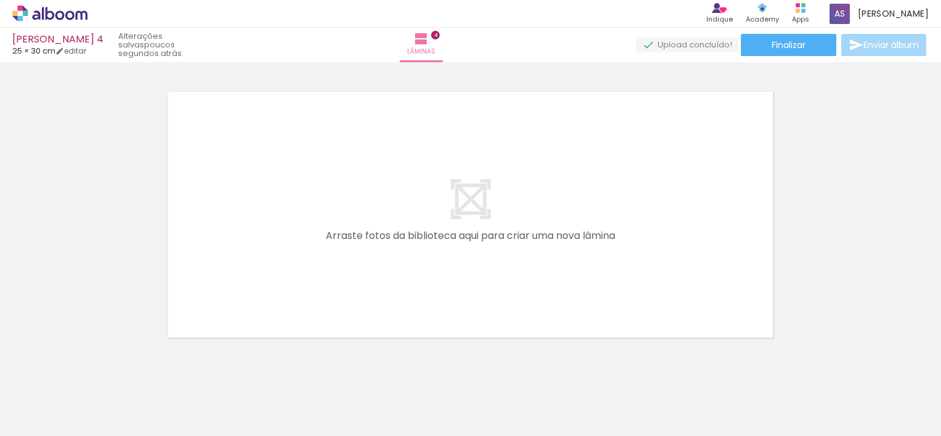
scroll to position [1167, 0]
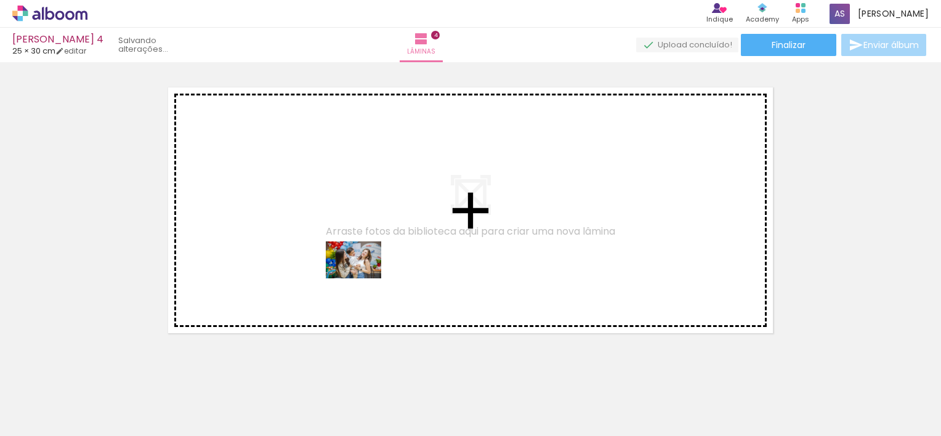
drag, startPoint x: 407, startPoint y: 389, endPoint x: 362, endPoint y: 278, distance: 119.6
click at [362, 278] on quentale-workspace at bounding box center [470, 218] width 941 height 436
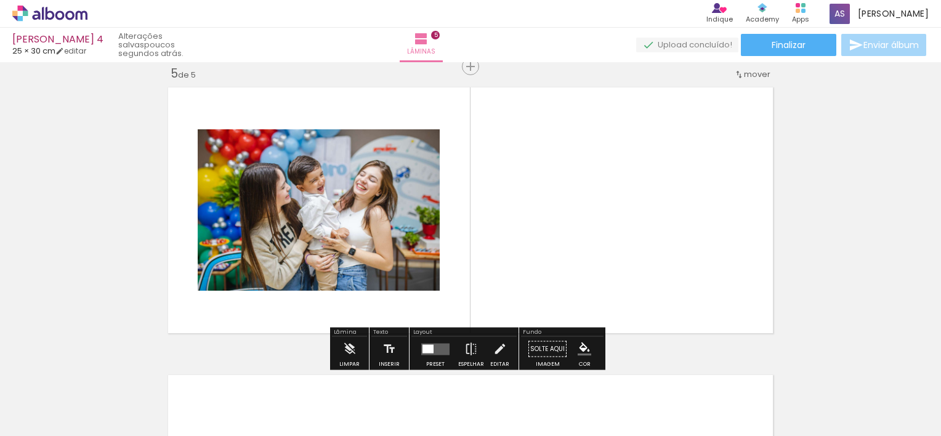
scroll to position [1166, 0]
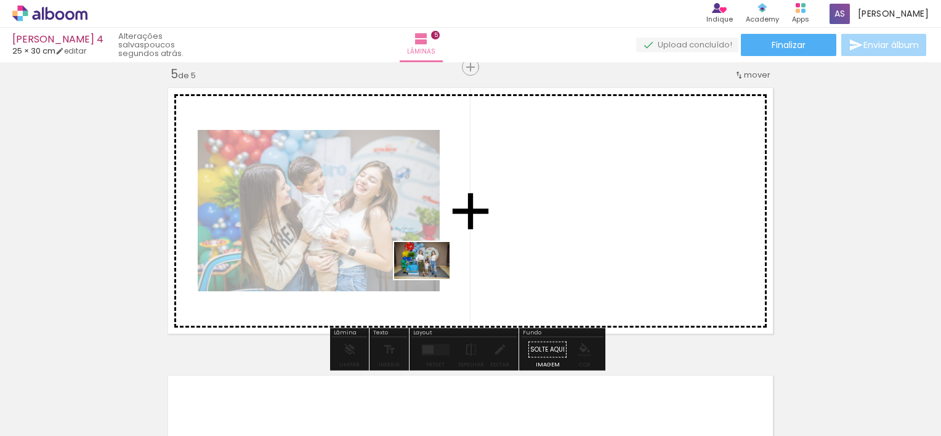
drag, startPoint x: 458, startPoint y: 413, endPoint x: 429, endPoint y: 279, distance: 136.8
click at [429, 279] on quentale-workspace at bounding box center [470, 218] width 941 height 436
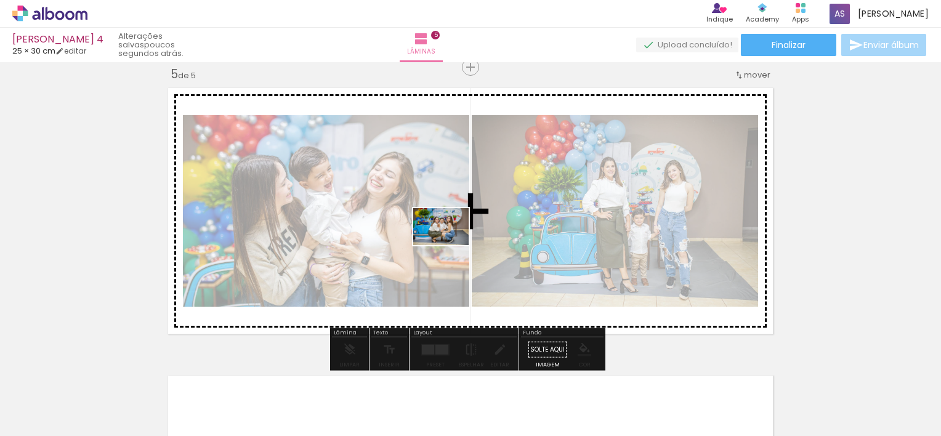
drag, startPoint x: 516, startPoint y: 397, endPoint x: 449, endPoint y: 245, distance: 165.5
click at [449, 245] on quentale-workspace at bounding box center [470, 218] width 941 height 436
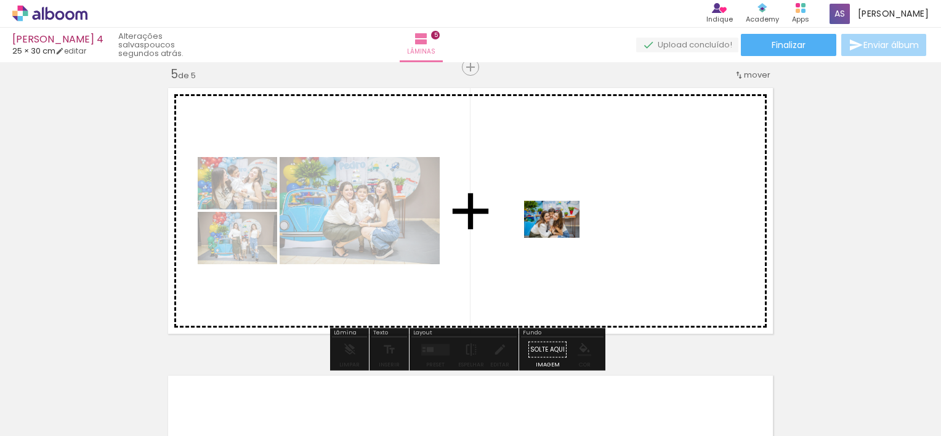
drag, startPoint x: 585, startPoint y: 402, endPoint x: 558, endPoint y: 236, distance: 167.9
click at [558, 236] on quentale-workspace at bounding box center [470, 218] width 941 height 436
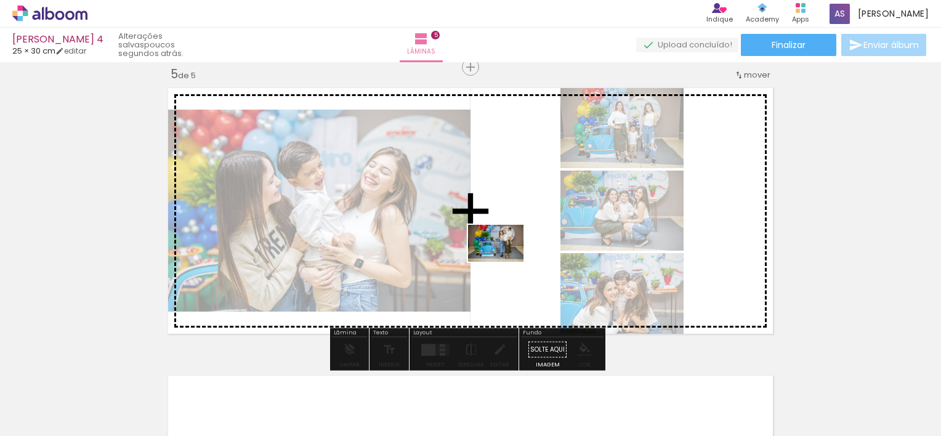
drag, startPoint x: 654, startPoint y: 397, endPoint x: 505, endPoint y: 262, distance: 201.0
click at [505, 262] on quentale-workspace at bounding box center [470, 218] width 941 height 436
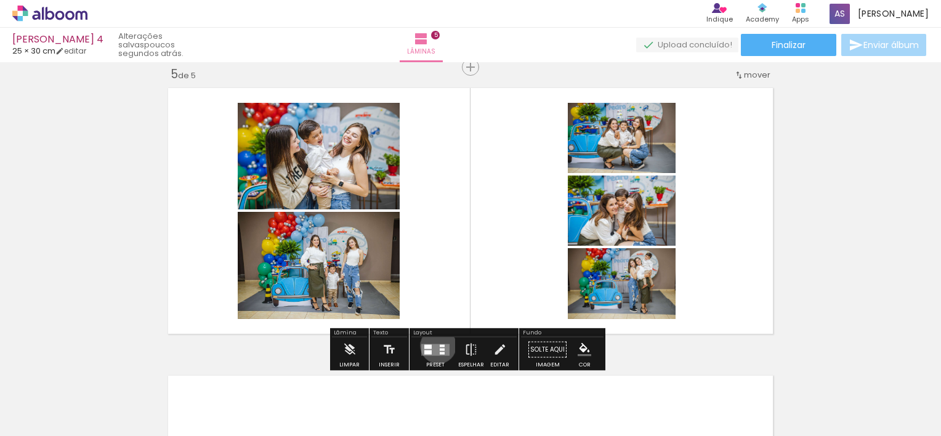
click at [435, 345] on quentale-layouter at bounding box center [435, 350] width 28 height 12
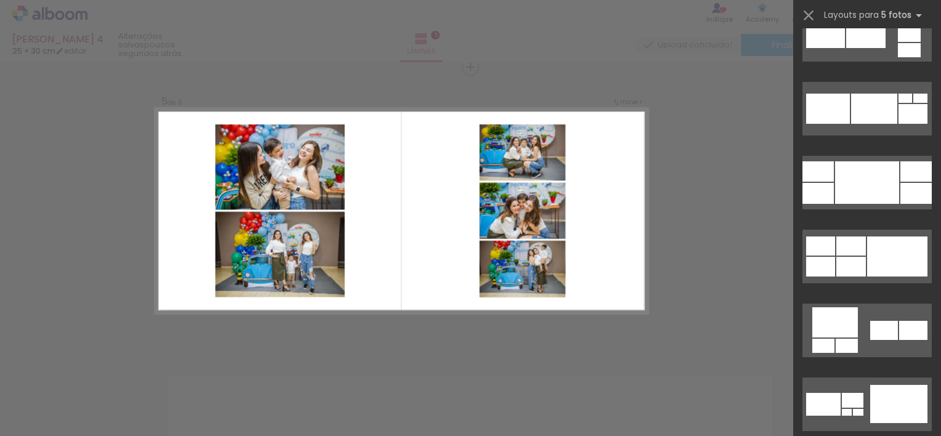
scroll to position [4176, 0]
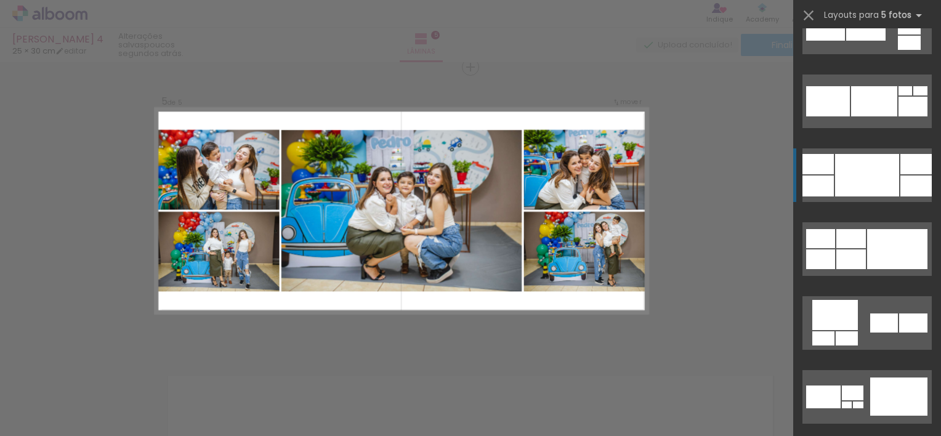
click at [902, 168] on div at bounding box center [916, 164] width 31 height 20
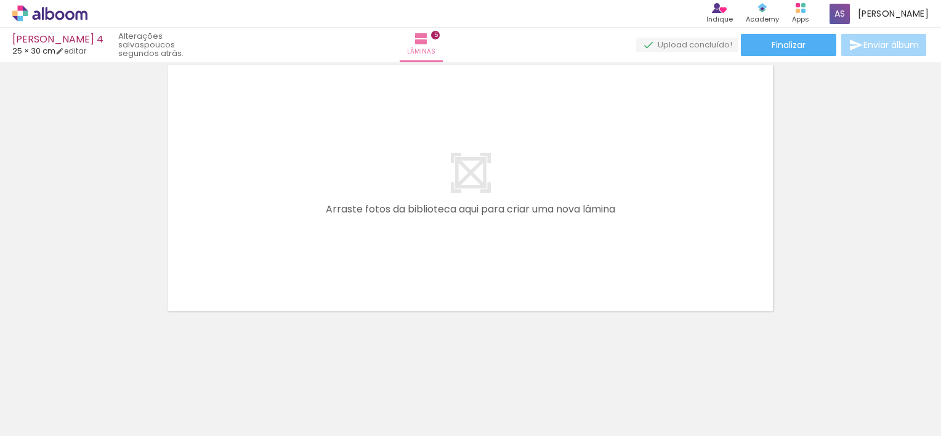
scroll to position [0, 1770]
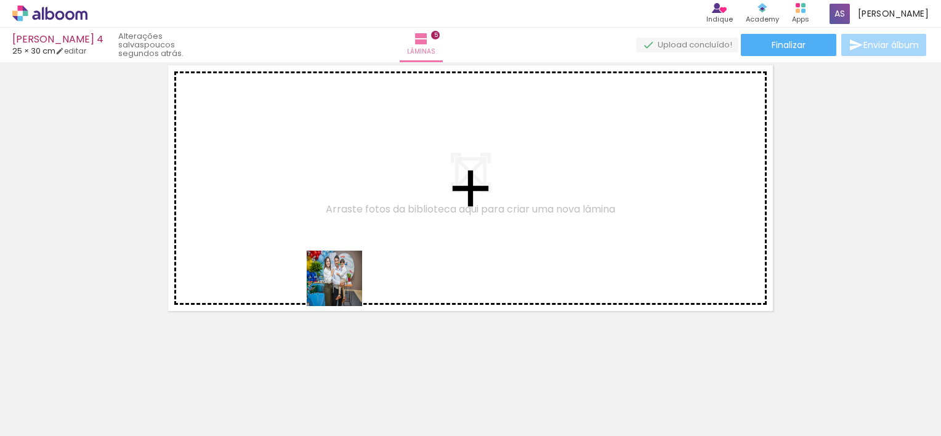
drag, startPoint x: 356, startPoint y: 387, endPoint x: 336, endPoint y: 235, distance: 153.4
click at [336, 235] on quentale-workspace at bounding box center [470, 218] width 941 height 436
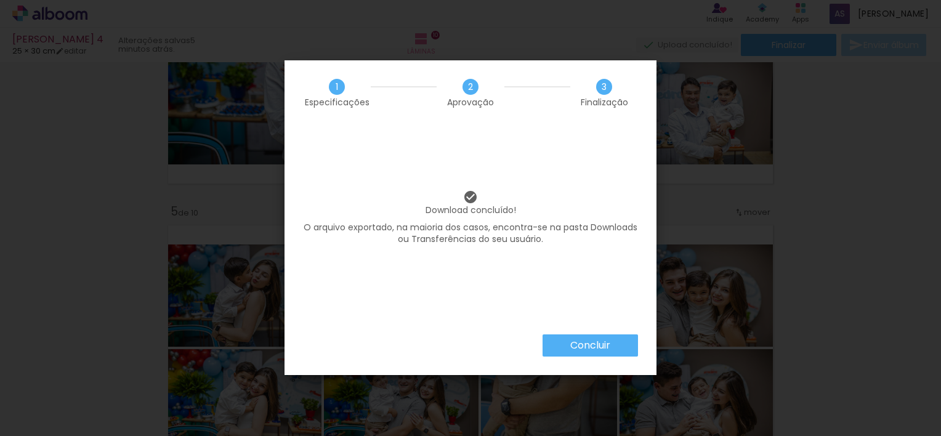
scroll to position [0, 2076]
